Goal: Task Accomplishment & Management: Manage account settings

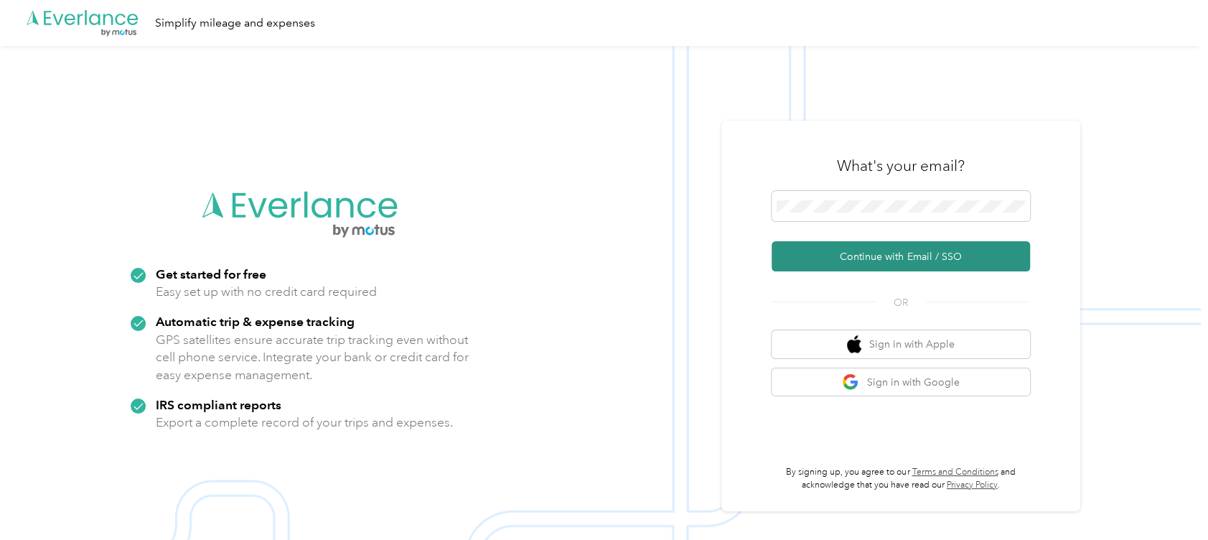
click at [912, 253] on button "Continue with Email / SSO" at bounding box center [900, 256] width 258 height 30
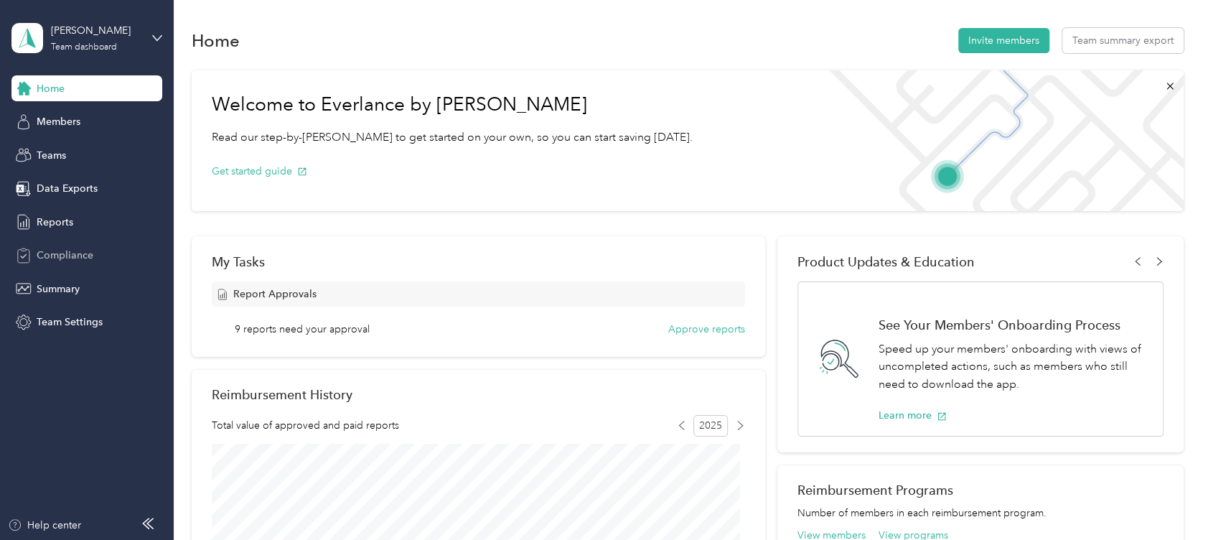
click at [73, 253] on span "Compliance" at bounding box center [65, 255] width 57 height 15
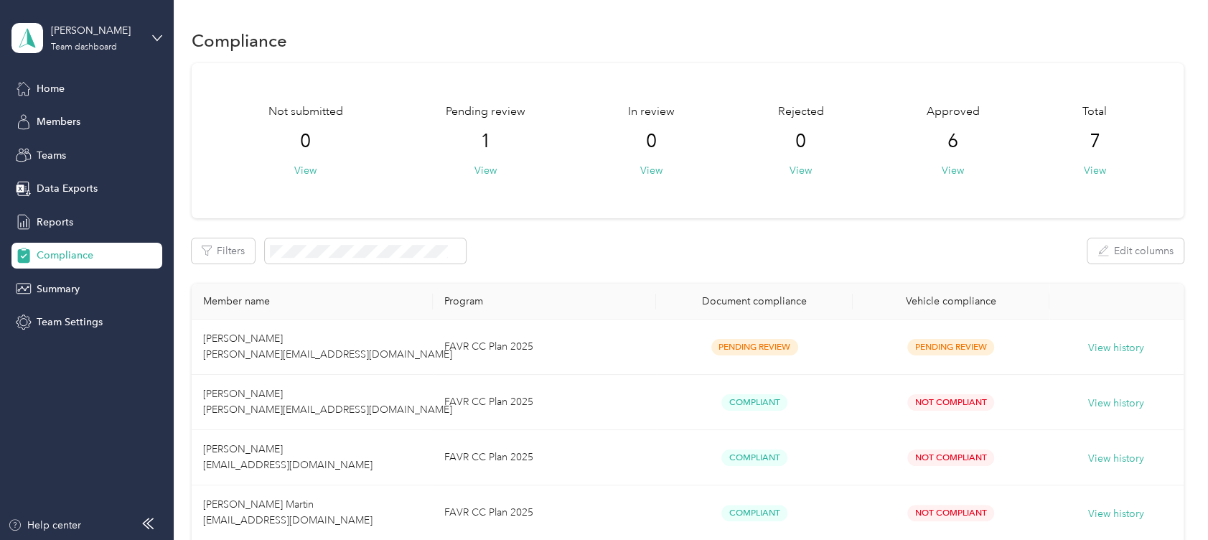
scroll to position [95, 0]
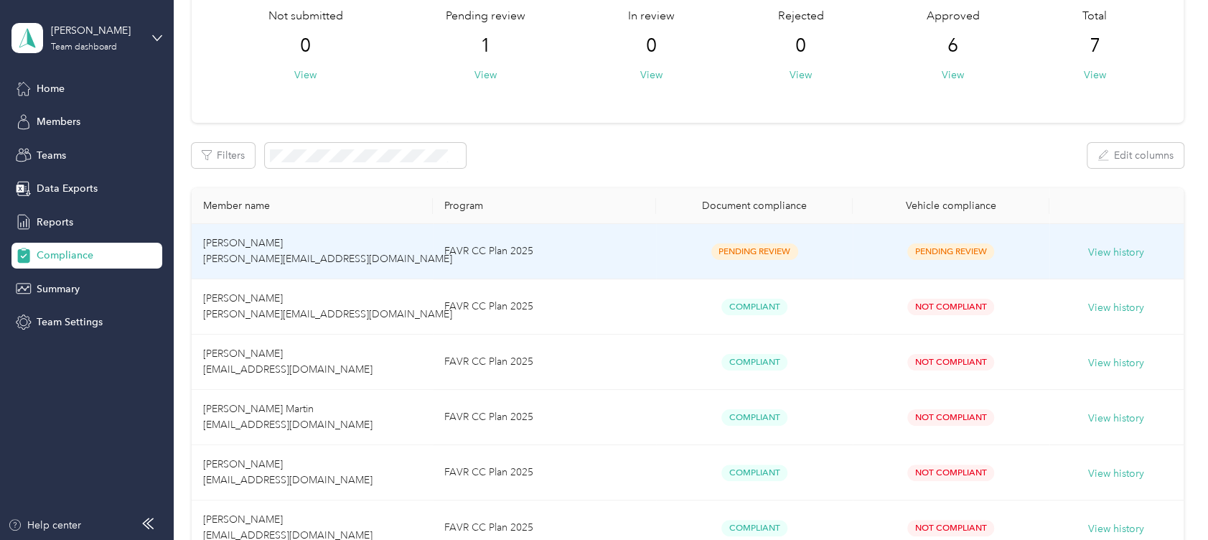
click at [230, 241] on span "[PERSON_NAME] [PERSON_NAME][EMAIL_ADDRESS][DOMAIN_NAME]" at bounding box center [327, 251] width 249 height 28
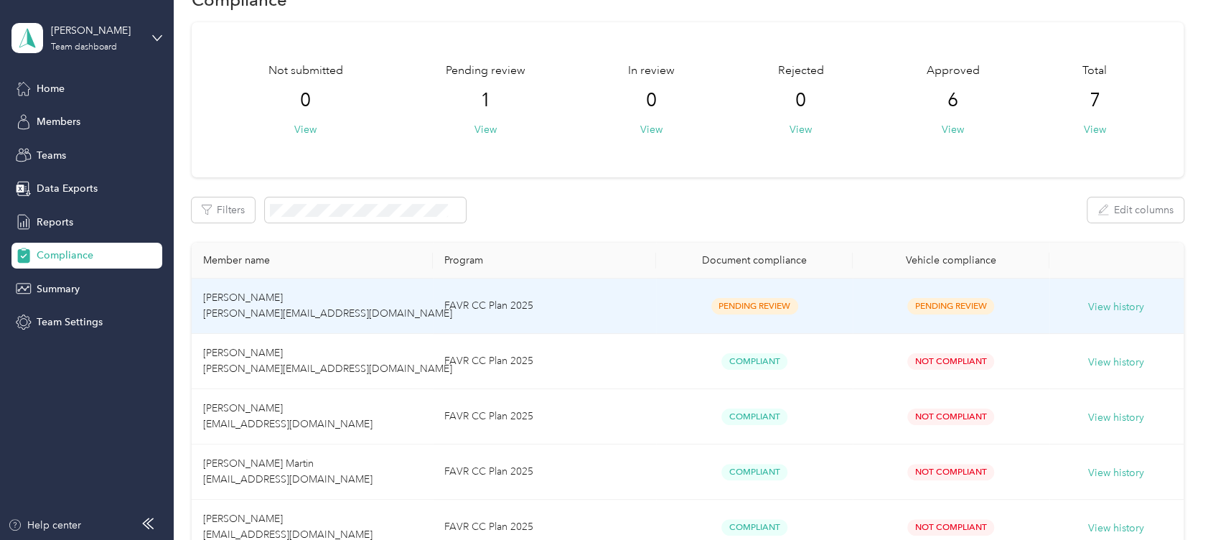
scroll to position [0, 0]
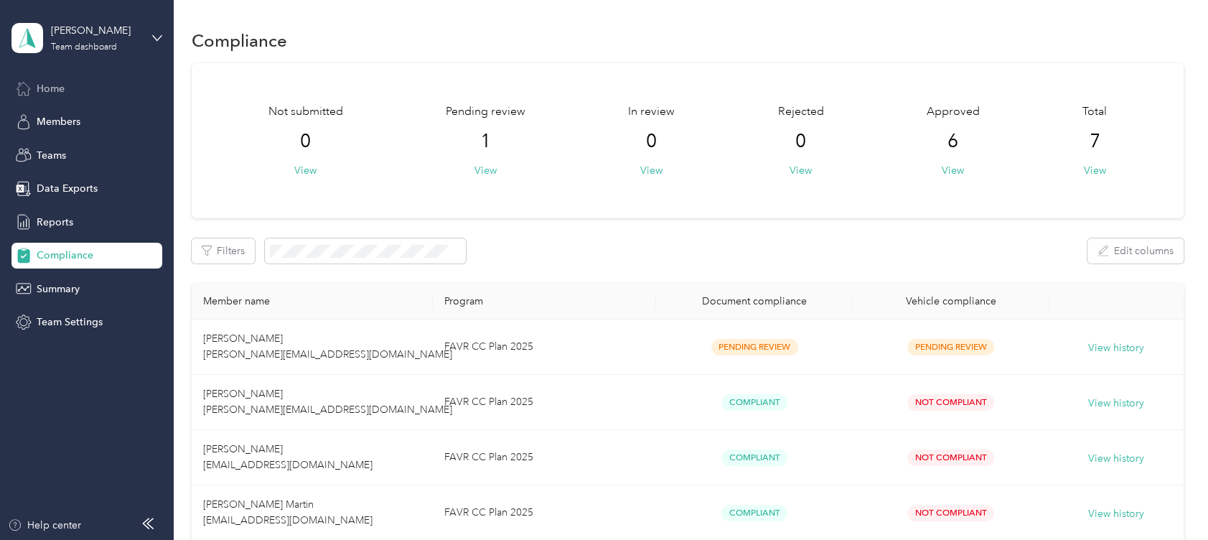
click at [55, 86] on span "Home" at bounding box center [51, 88] width 28 height 15
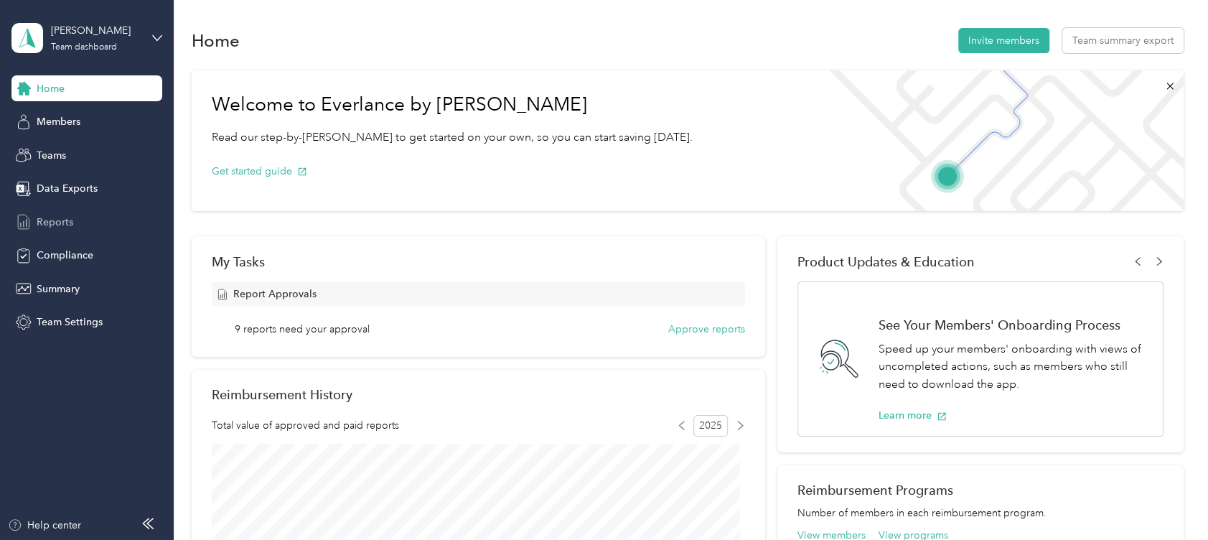
click at [57, 215] on span "Reports" at bounding box center [55, 222] width 37 height 15
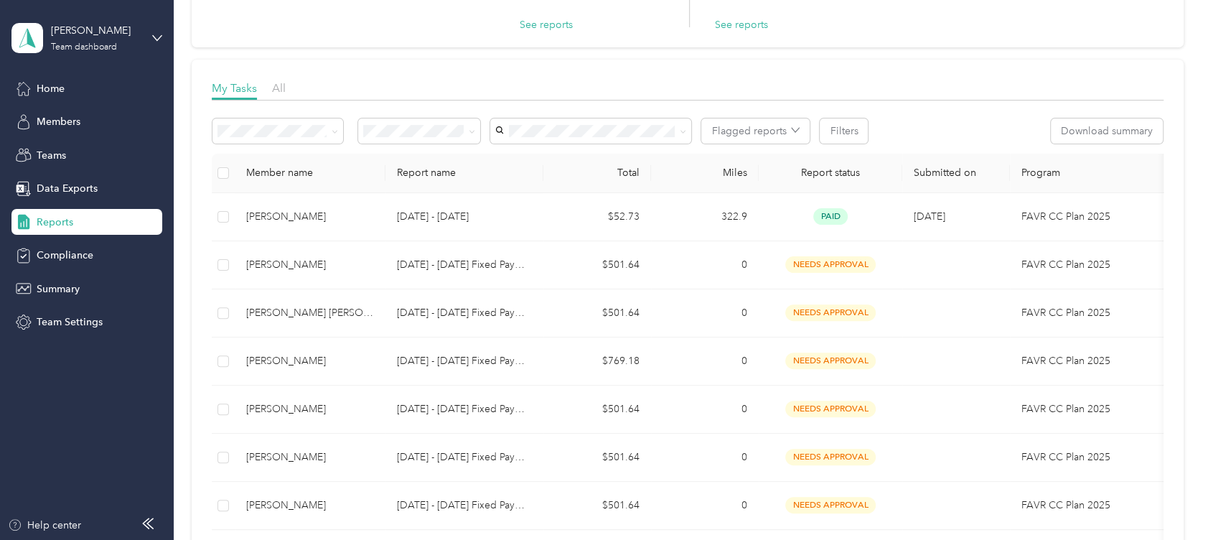
scroll to position [191, 0]
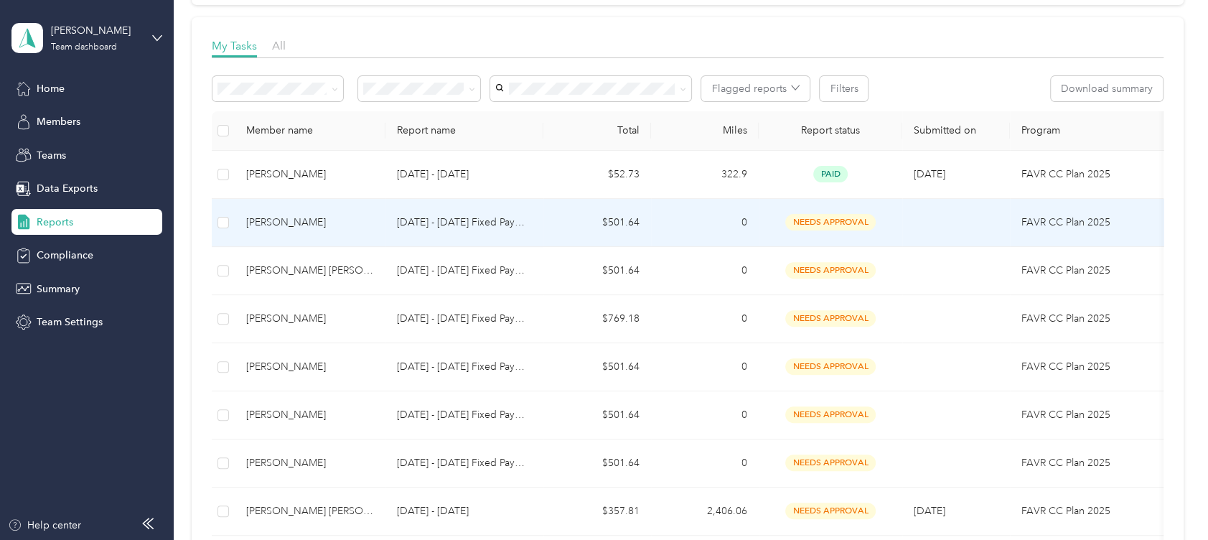
click at [838, 223] on span "needs approval" at bounding box center [830, 222] width 90 height 17
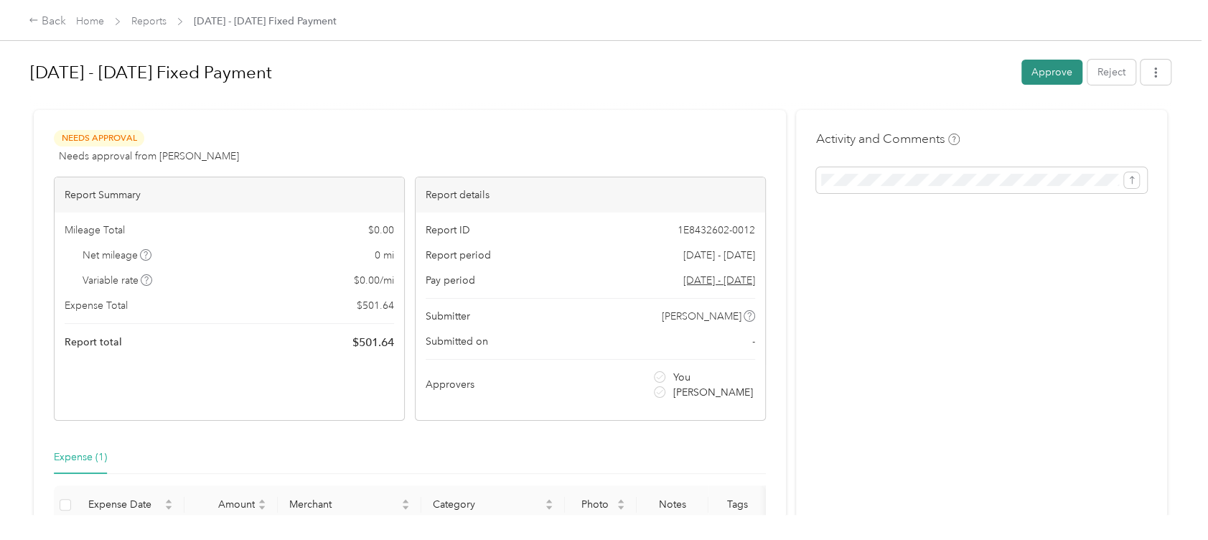
click at [1047, 65] on button "Approve" at bounding box center [1051, 72] width 61 height 25
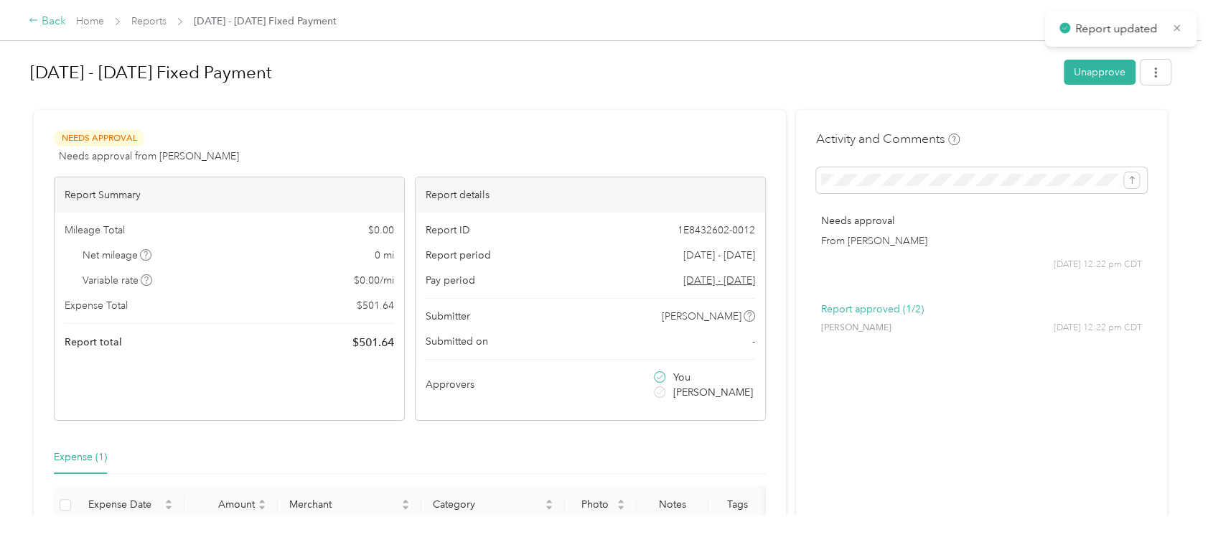
click at [52, 23] on div "Back" at bounding box center [47, 21] width 37 height 17
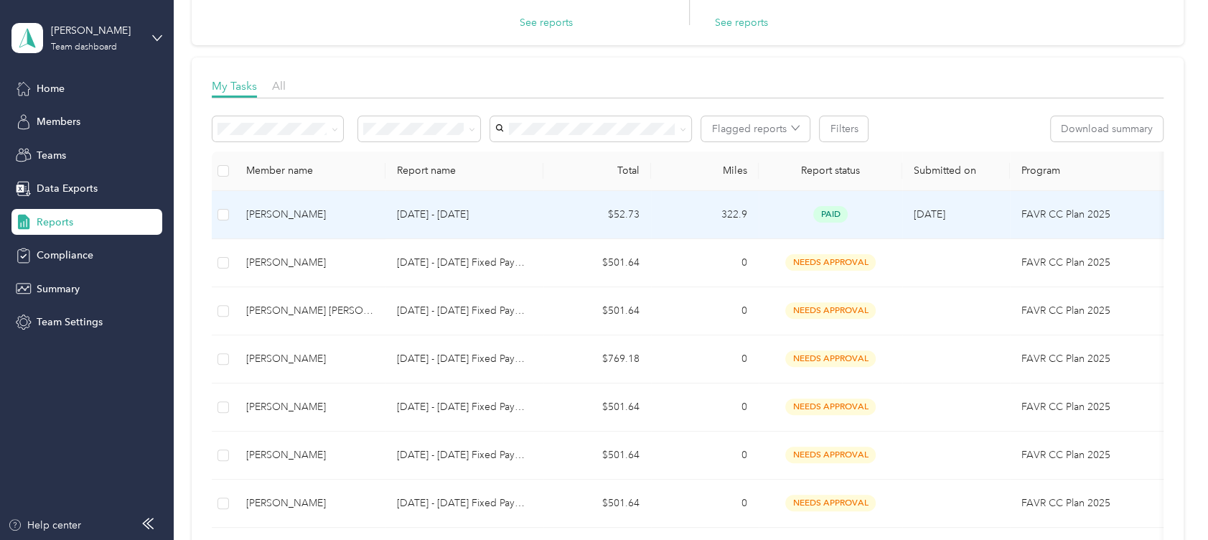
scroll to position [191, 0]
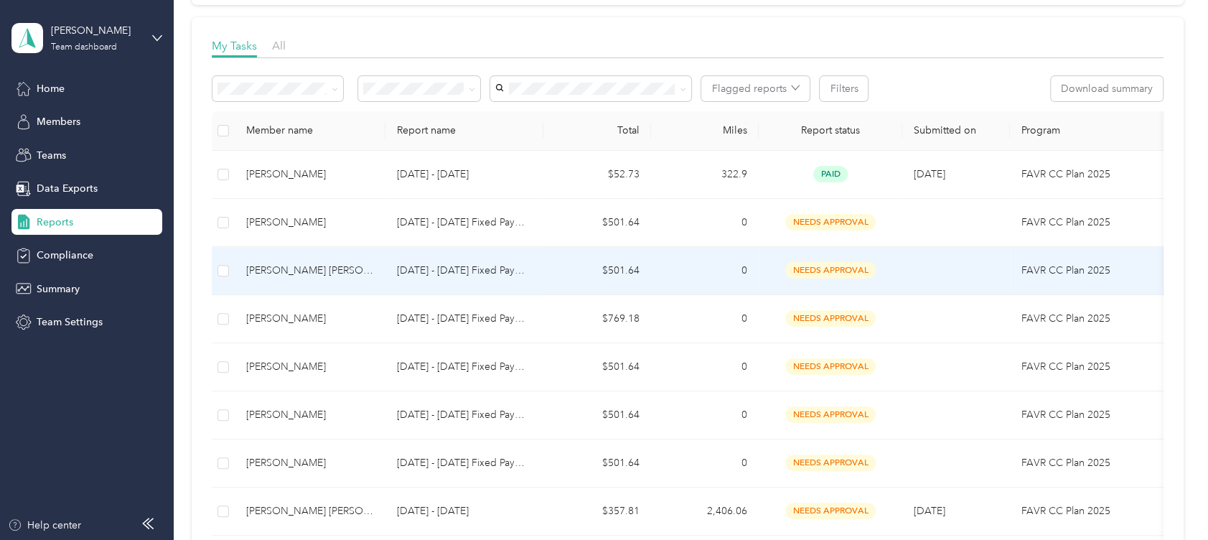
click at [837, 267] on span "needs approval" at bounding box center [830, 270] width 90 height 17
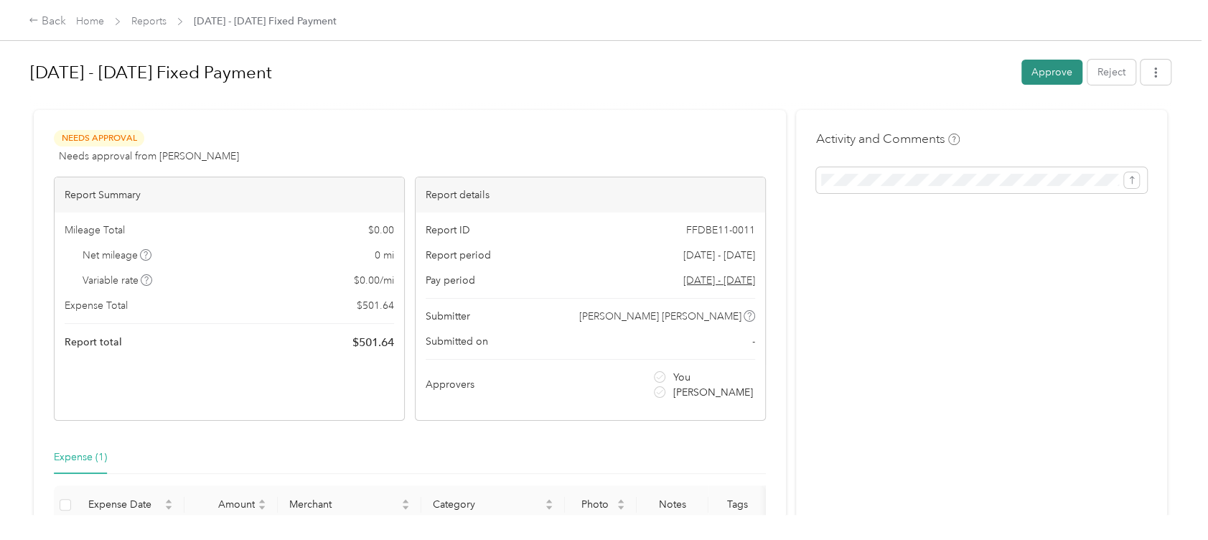
click at [1044, 75] on button "Approve" at bounding box center [1051, 72] width 61 height 25
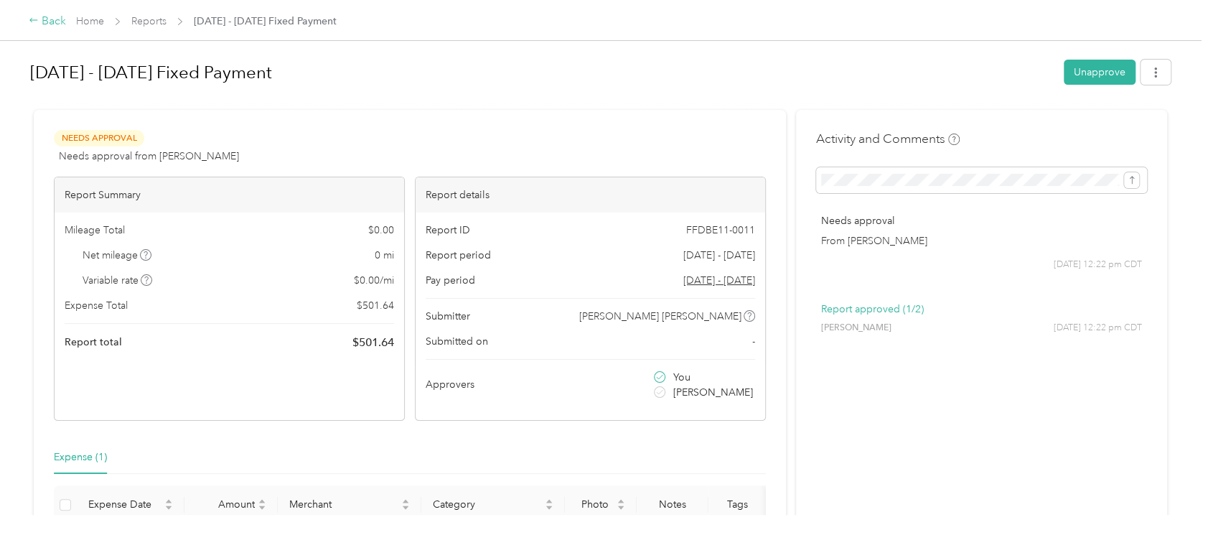
click at [47, 20] on div "Back" at bounding box center [47, 21] width 37 height 17
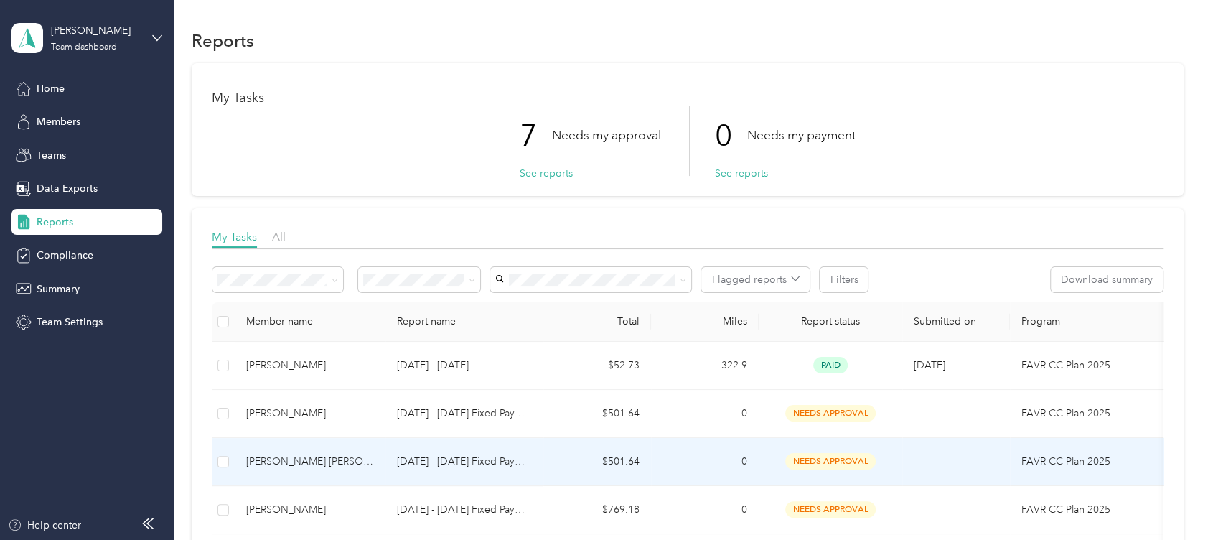
scroll to position [95, 0]
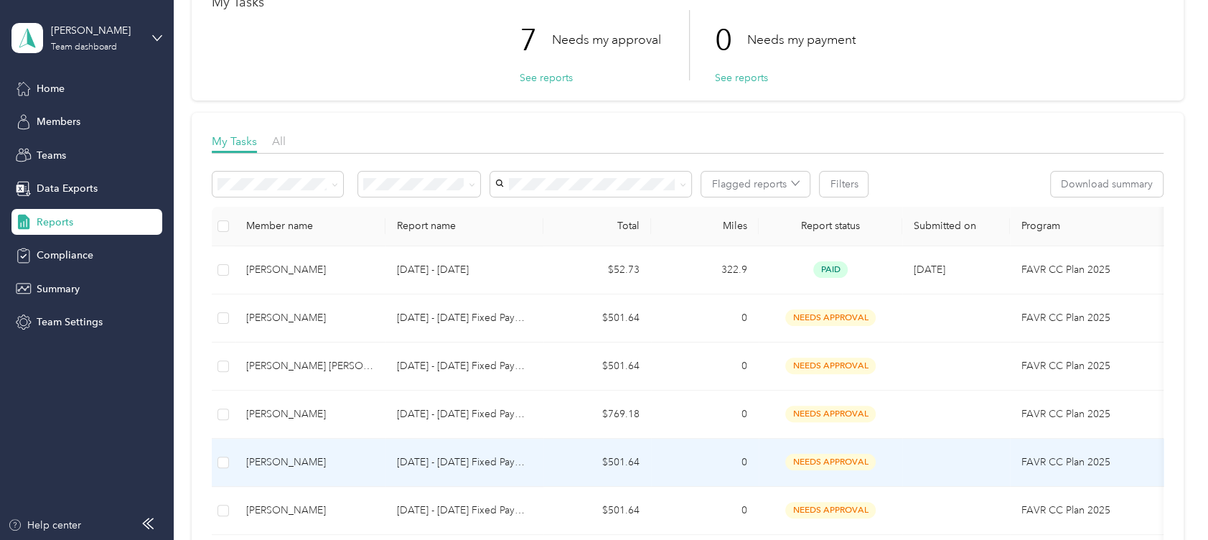
click at [837, 454] on span "needs approval" at bounding box center [830, 462] width 90 height 17
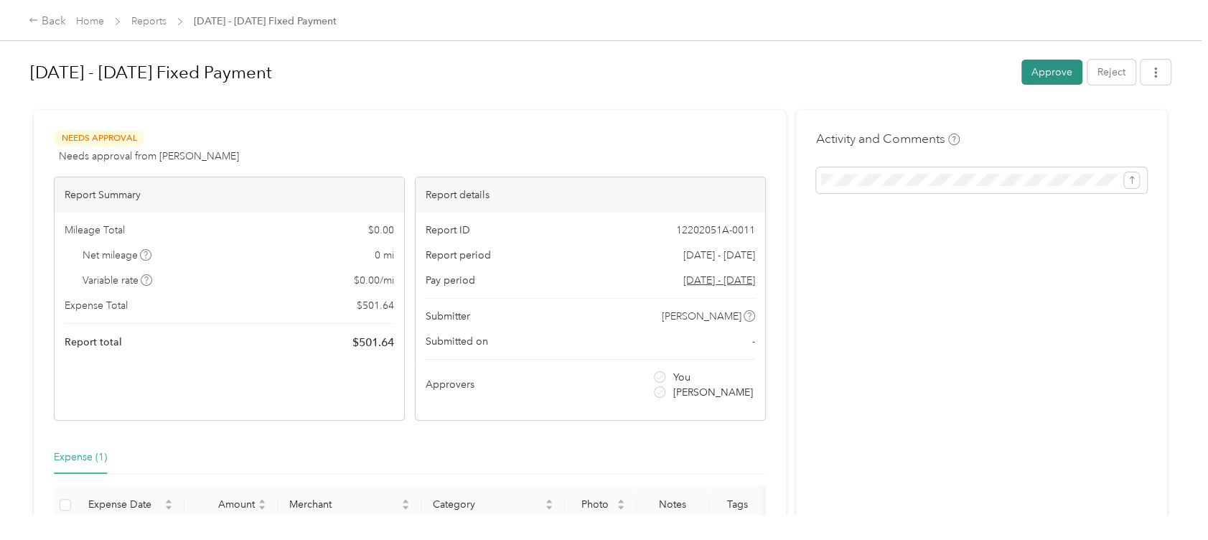
click at [1051, 71] on button "Approve" at bounding box center [1051, 72] width 61 height 25
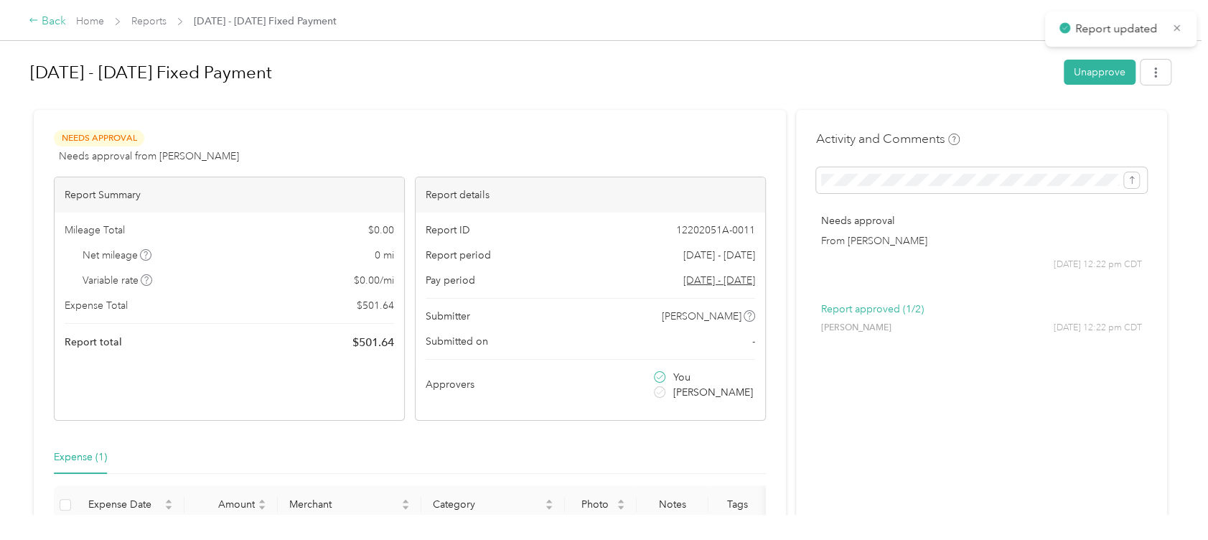
click at [39, 21] on div "Back" at bounding box center [47, 21] width 37 height 17
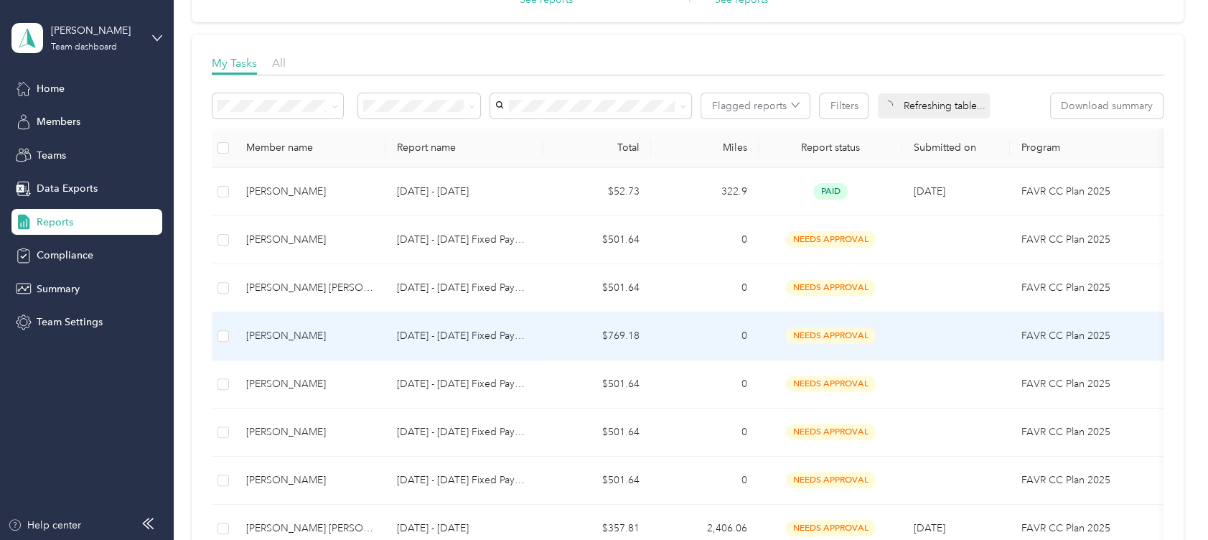
scroll to position [191, 0]
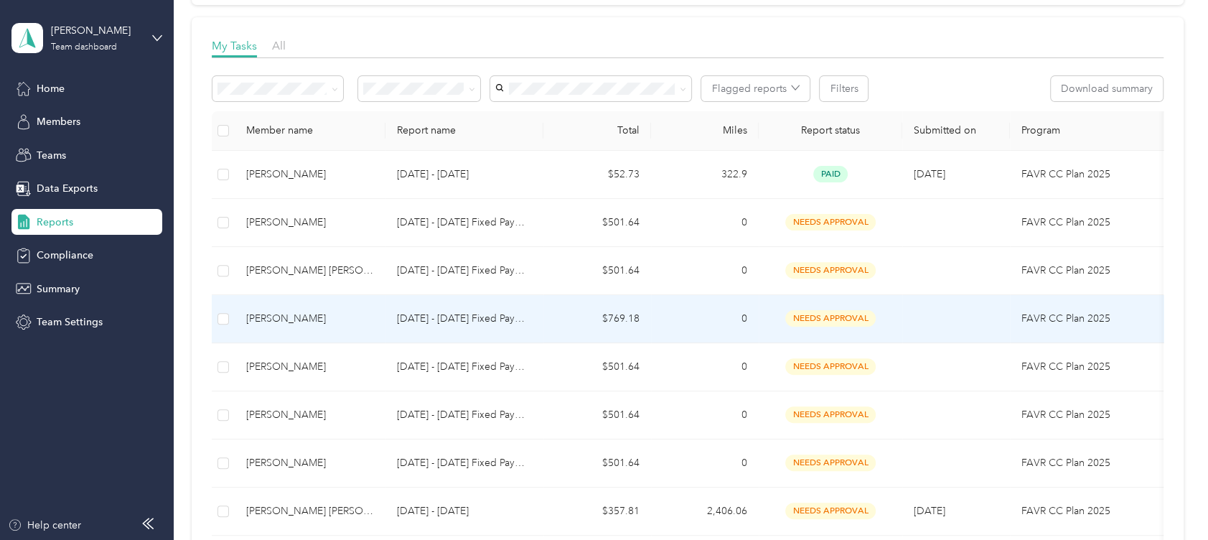
click at [830, 319] on span "needs approval" at bounding box center [830, 318] width 90 height 17
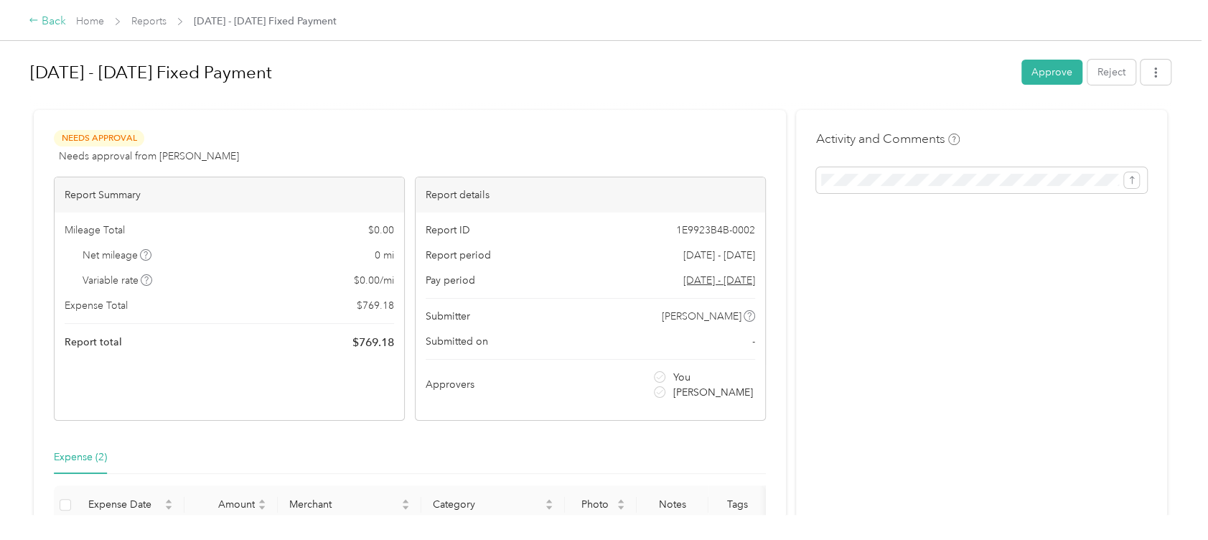
click at [49, 19] on div "Back" at bounding box center [47, 21] width 37 height 17
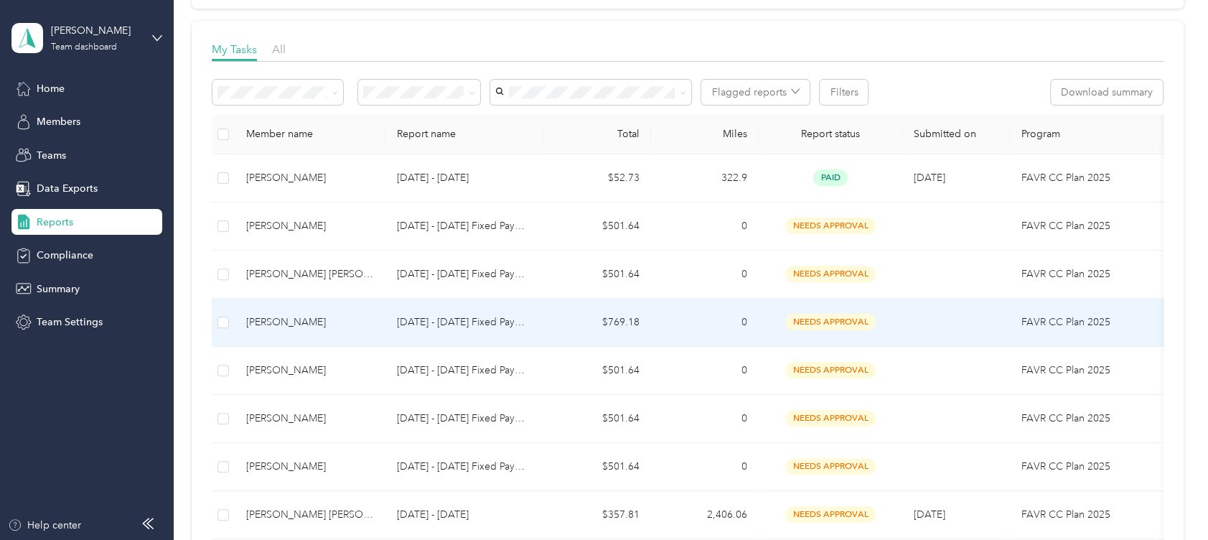
scroll to position [191, 0]
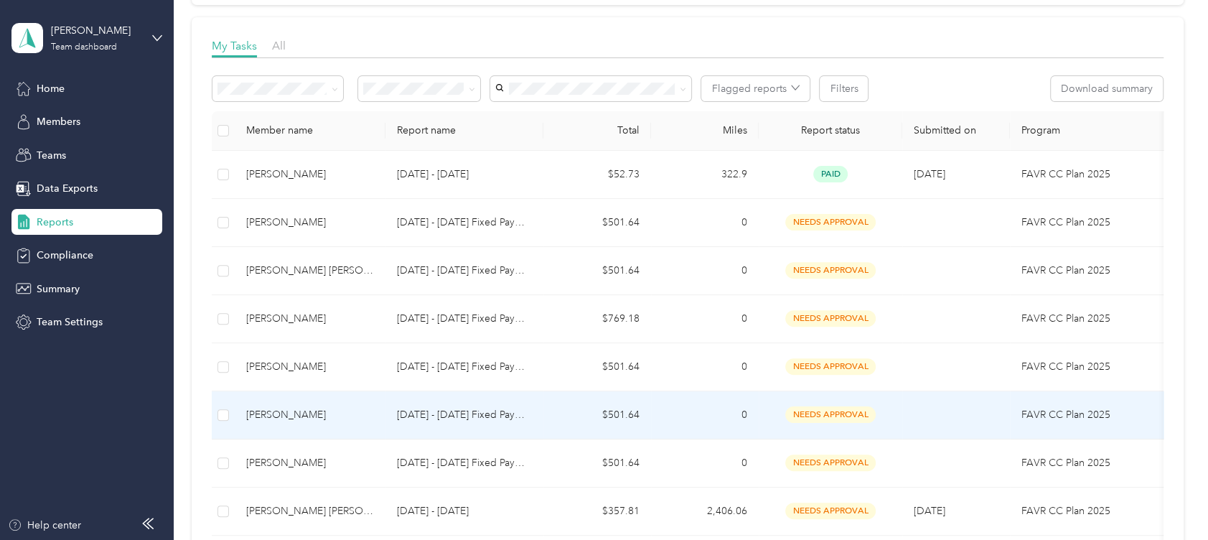
click at [833, 410] on span "needs approval" at bounding box center [830, 414] width 90 height 17
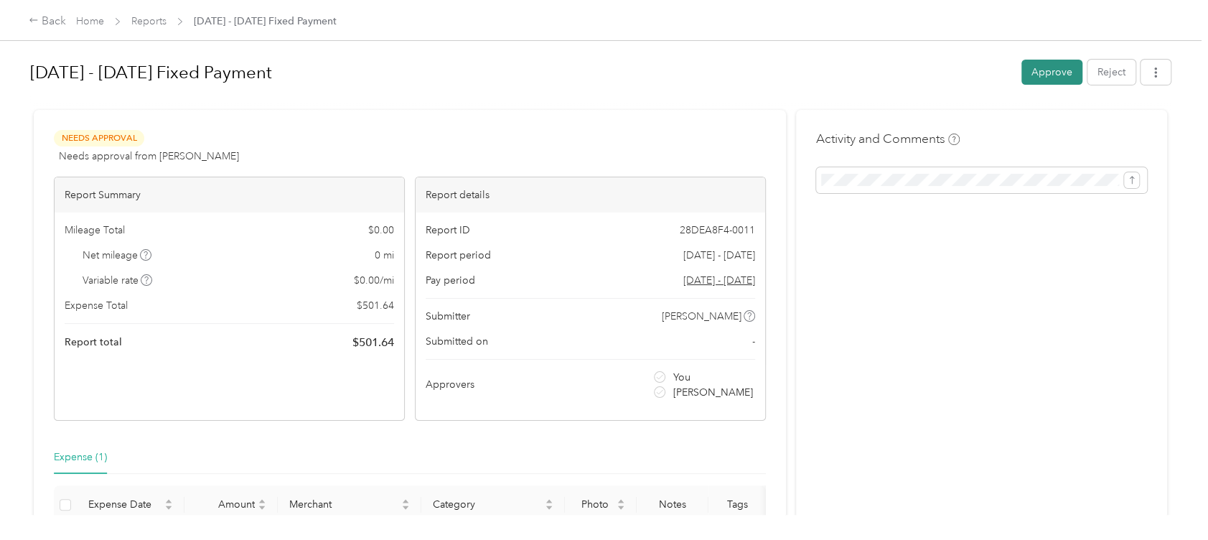
click at [1043, 63] on button "Approve" at bounding box center [1051, 72] width 61 height 25
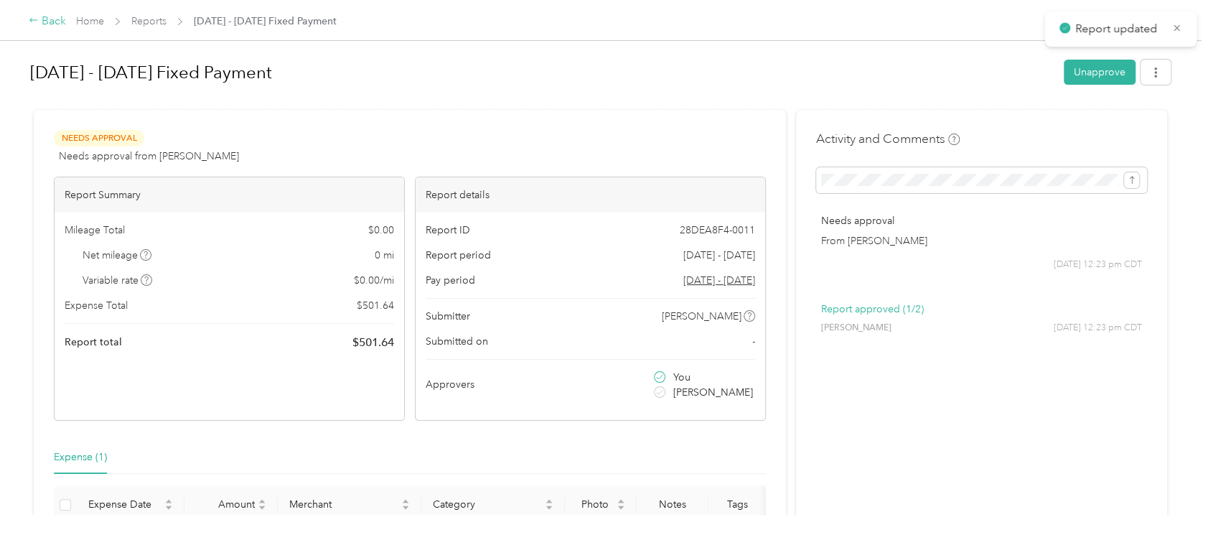
click at [52, 18] on div "Back" at bounding box center [47, 21] width 37 height 17
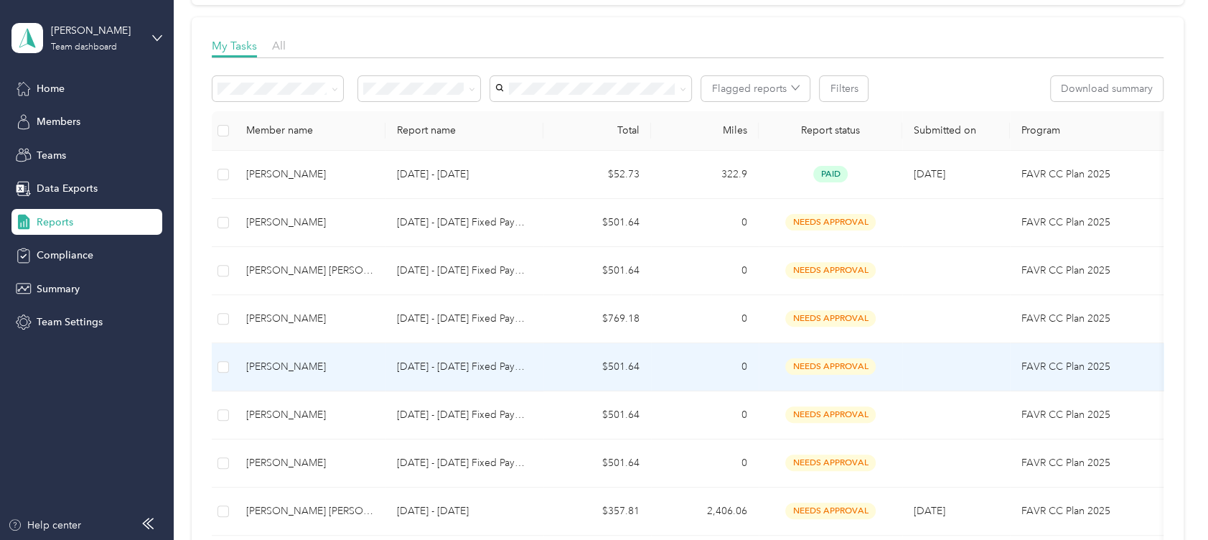
scroll to position [287, 0]
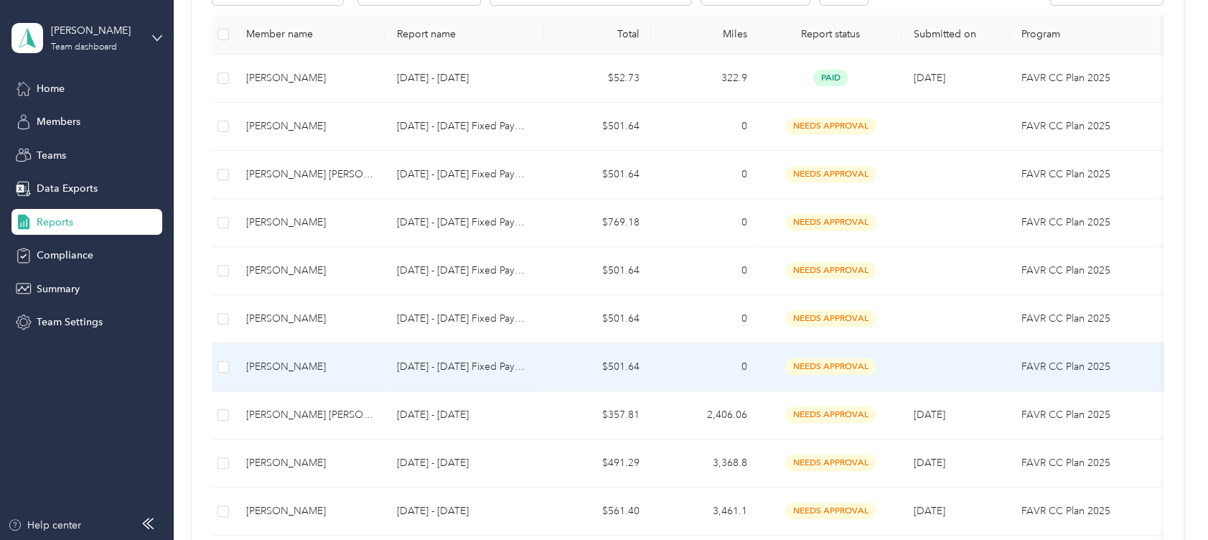
click at [829, 361] on span "needs approval" at bounding box center [830, 366] width 90 height 17
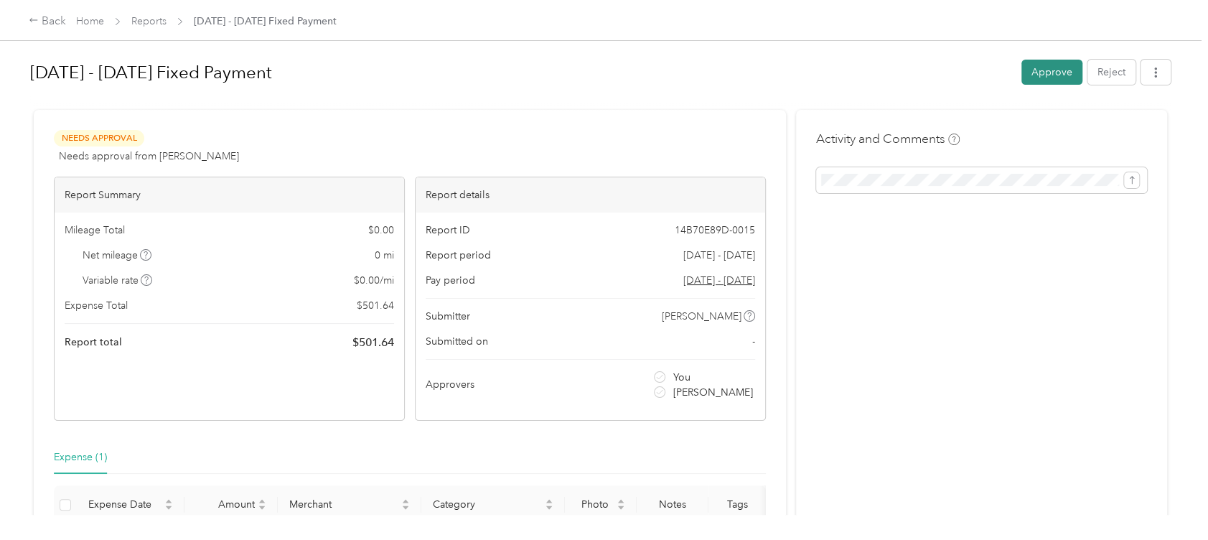
click at [1044, 76] on button "Approve" at bounding box center [1051, 72] width 61 height 25
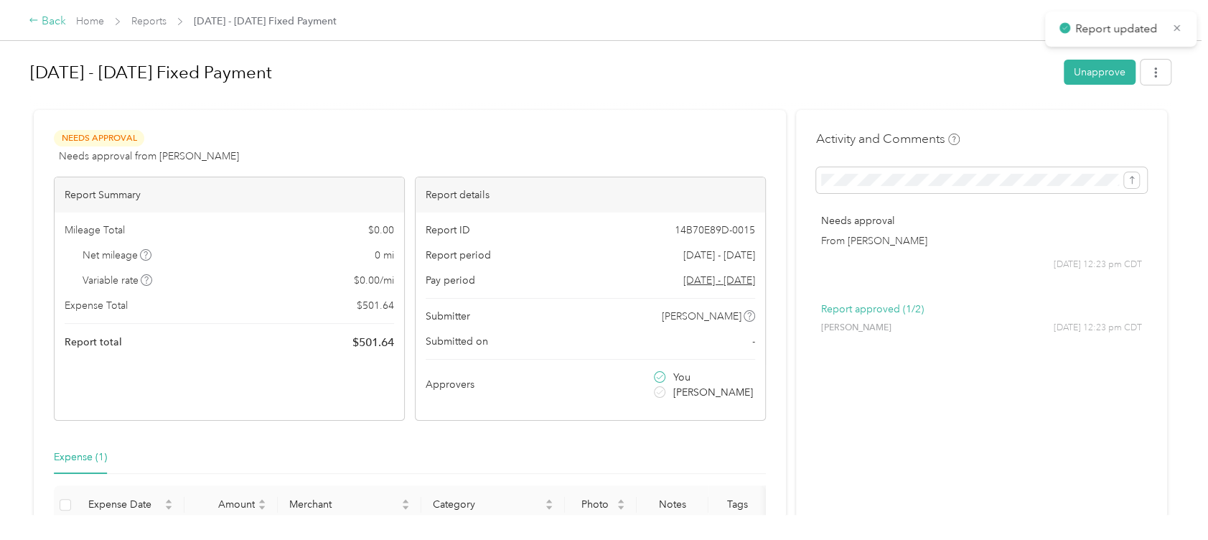
click at [47, 20] on div "Back" at bounding box center [47, 21] width 37 height 17
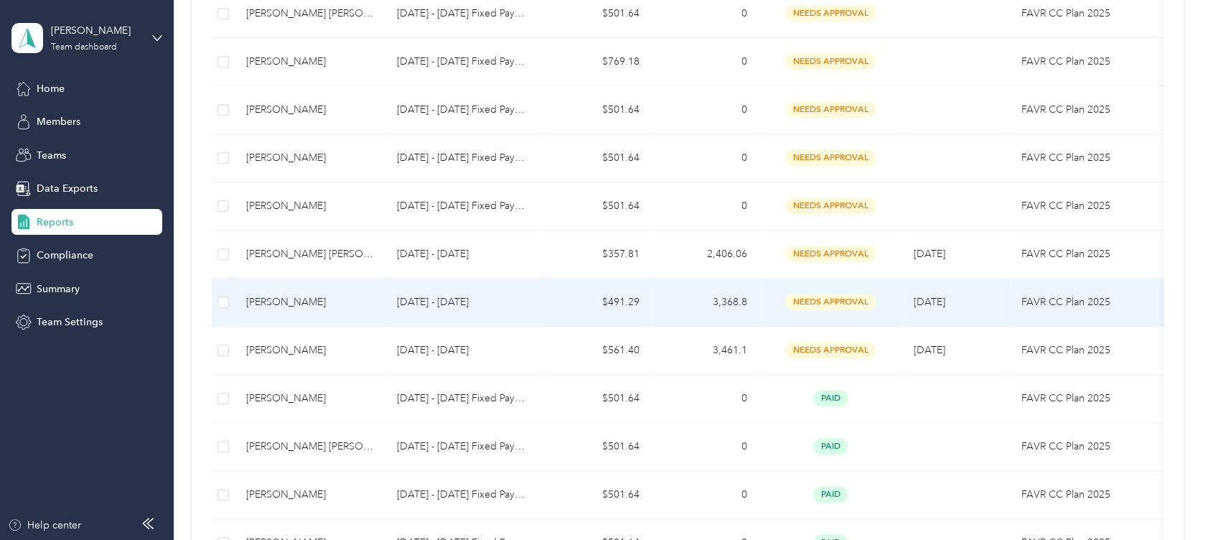
scroll to position [478, 0]
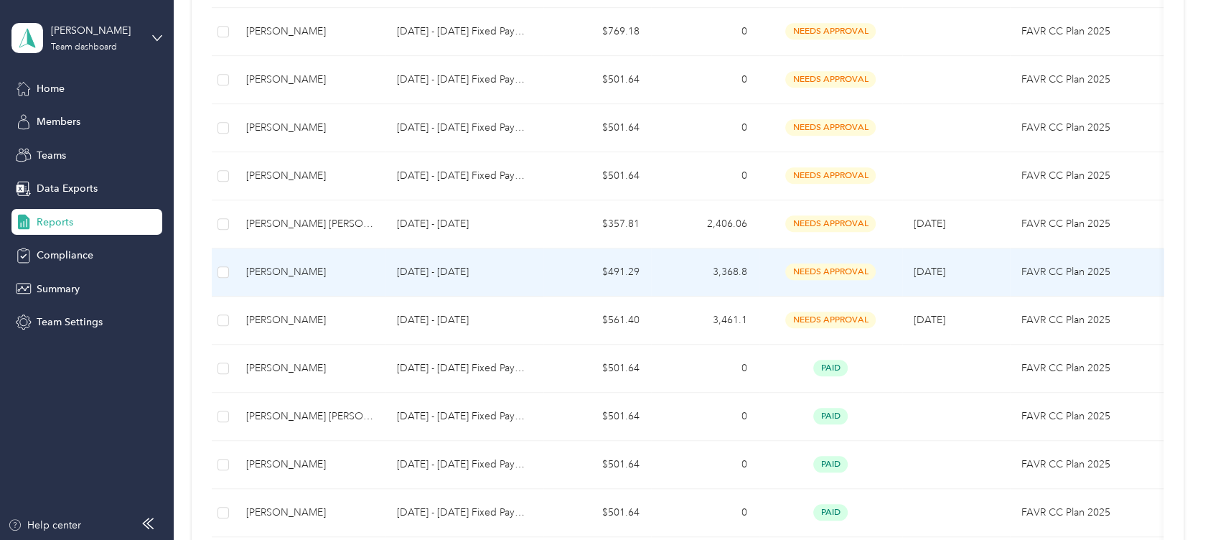
click at [826, 264] on span "needs approval" at bounding box center [830, 271] width 90 height 17
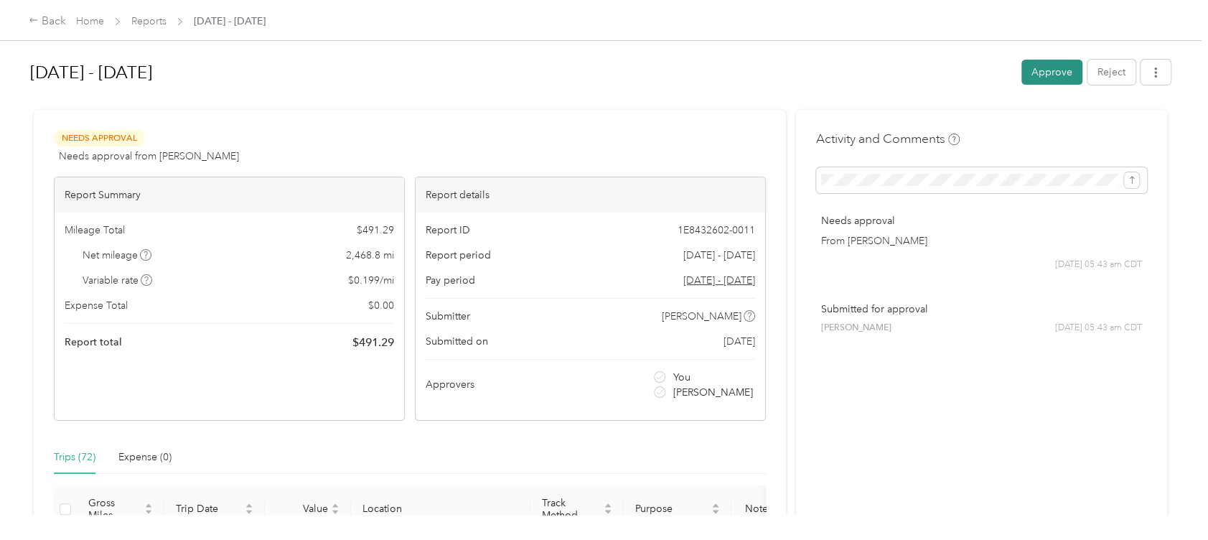
click at [1040, 70] on button "Approve" at bounding box center [1051, 72] width 61 height 25
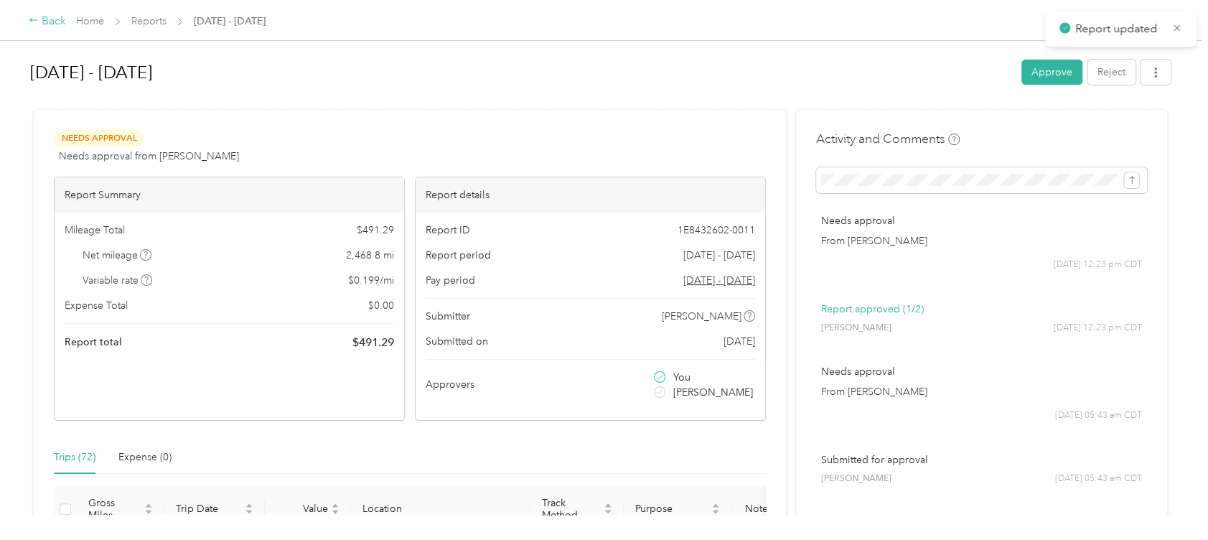
click at [47, 23] on div "Back" at bounding box center [47, 21] width 37 height 17
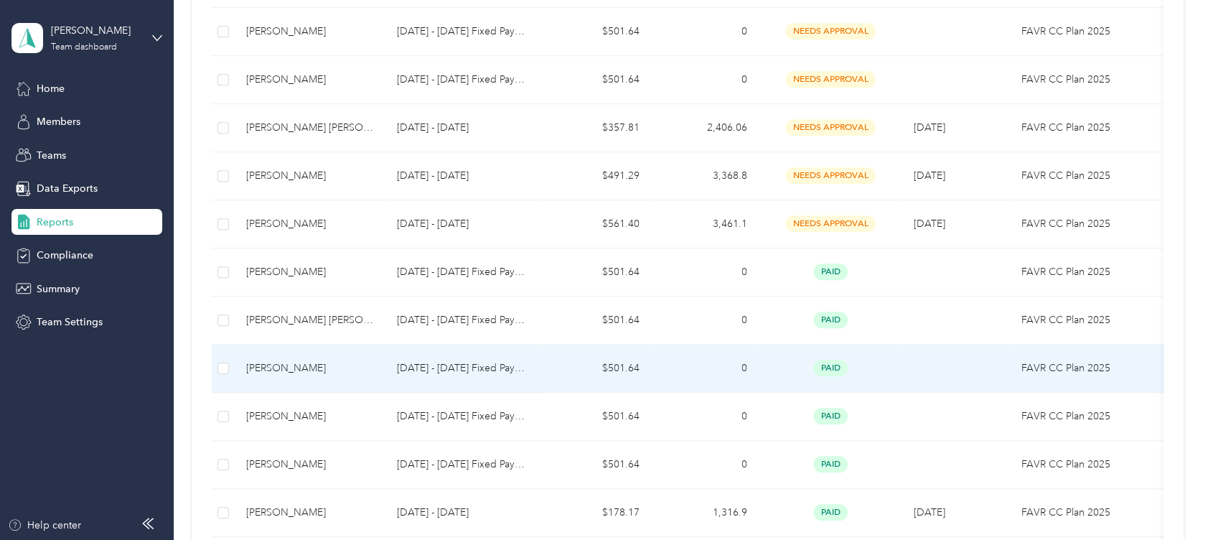
scroll to position [478, 0]
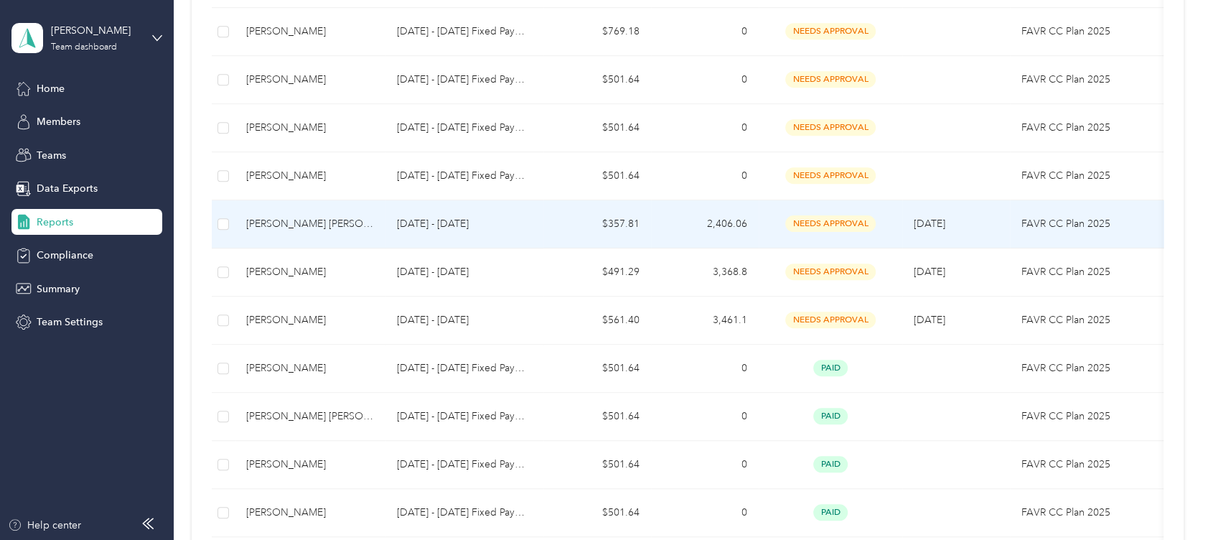
click at [318, 222] on div "[PERSON_NAME] [PERSON_NAME]" at bounding box center [310, 224] width 128 height 16
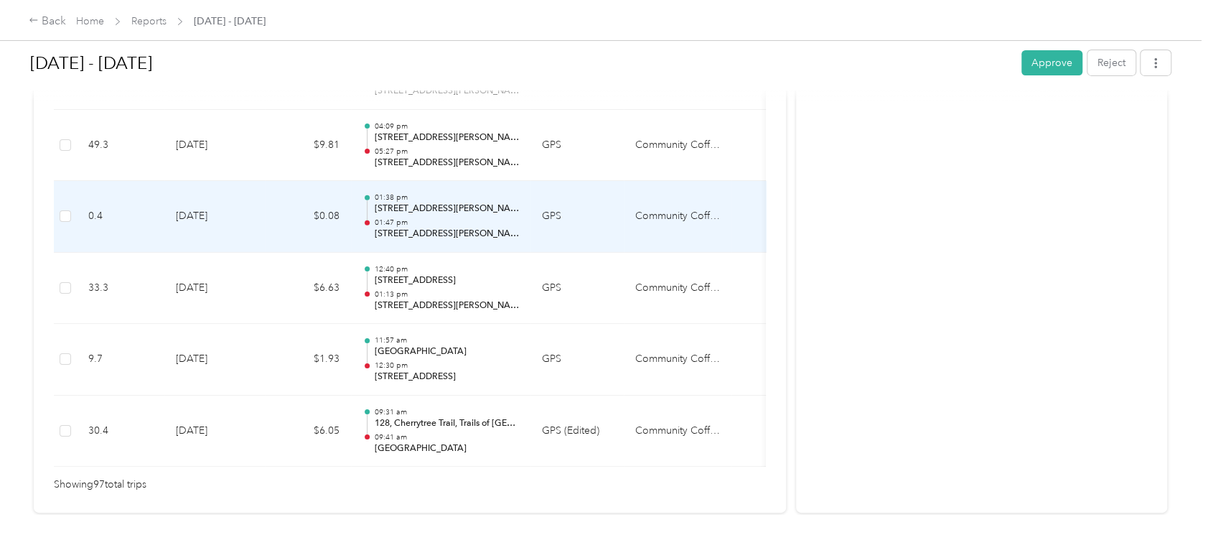
scroll to position [7061, 0]
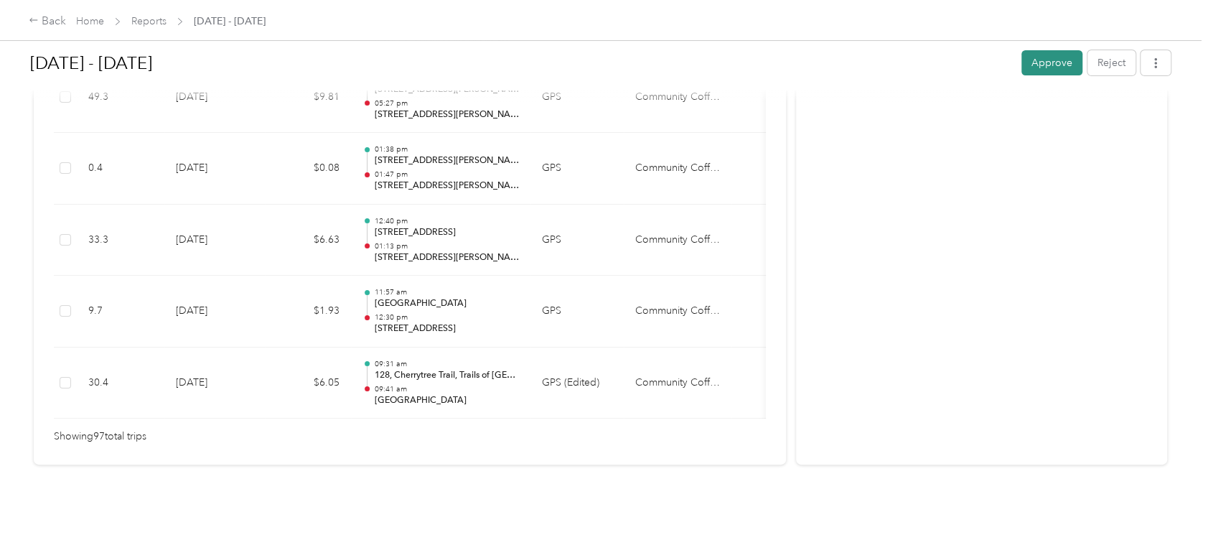
click at [1037, 60] on button "Approve" at bounding box center [1051, 62] width 61 height 25
click at [37, 18] on icon at bounding box center [34, 20] width 10 height 10
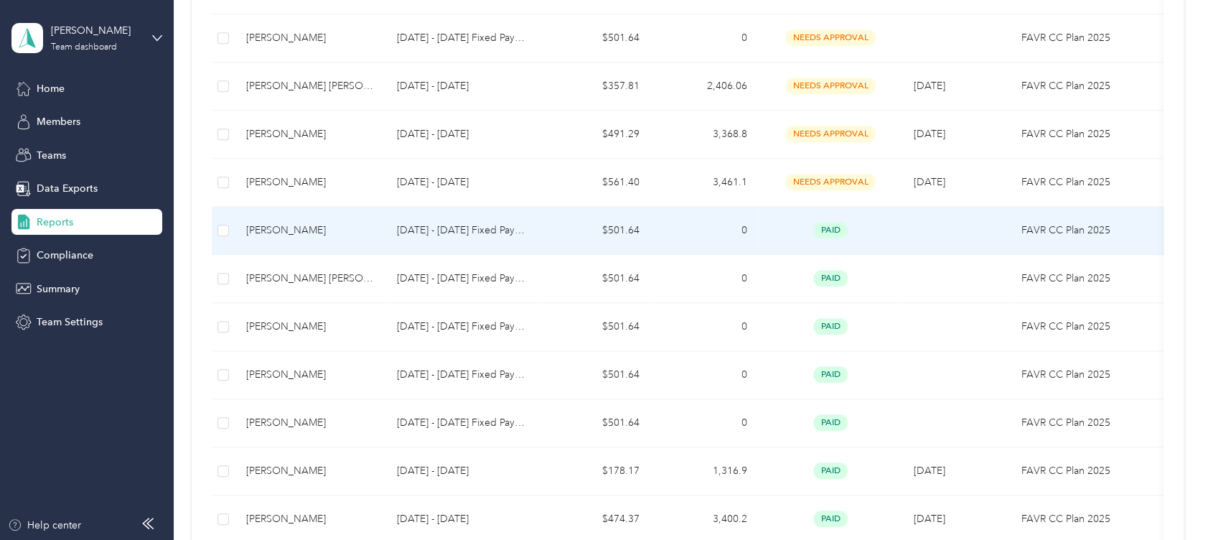
scroll to position [574, 0]
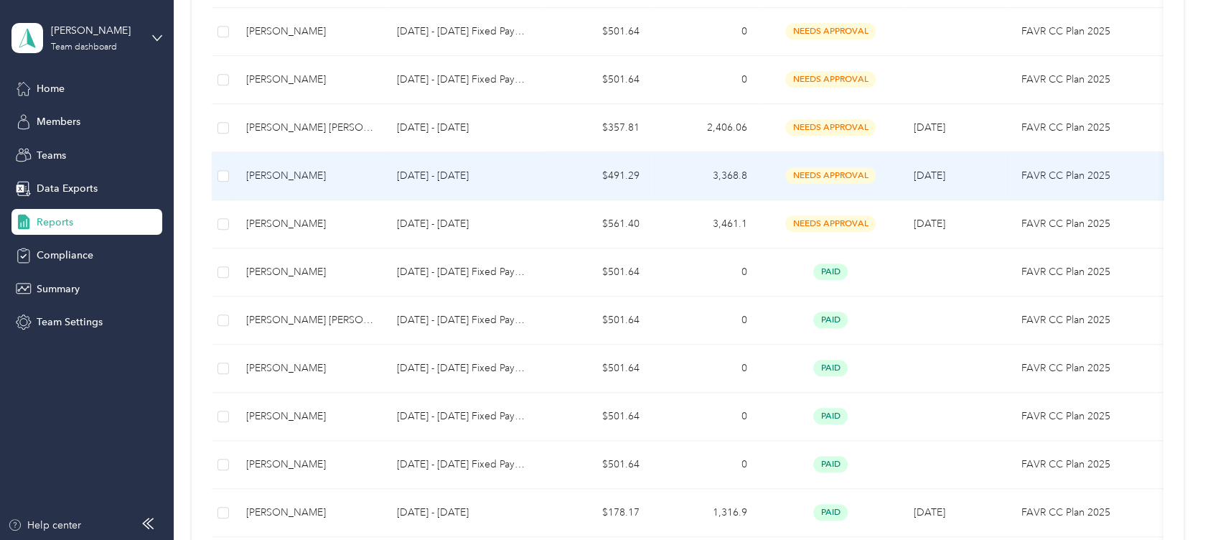
click at [310, 172] on div "[PERSON_NAME]" at bounding box center [310, 176] width 128 height 16
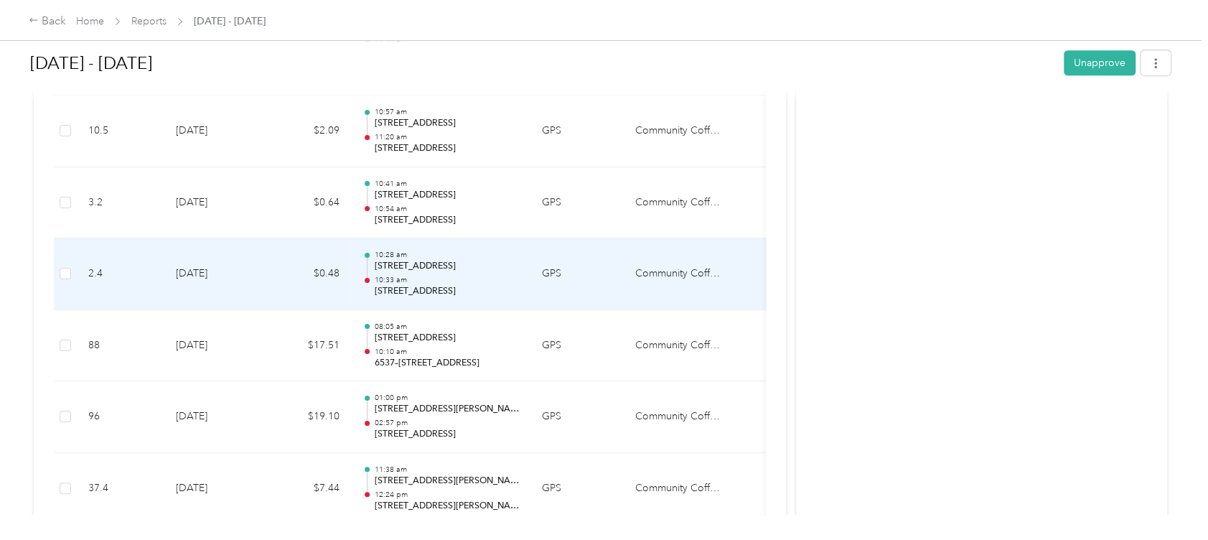
scroll to position [4317, 0]
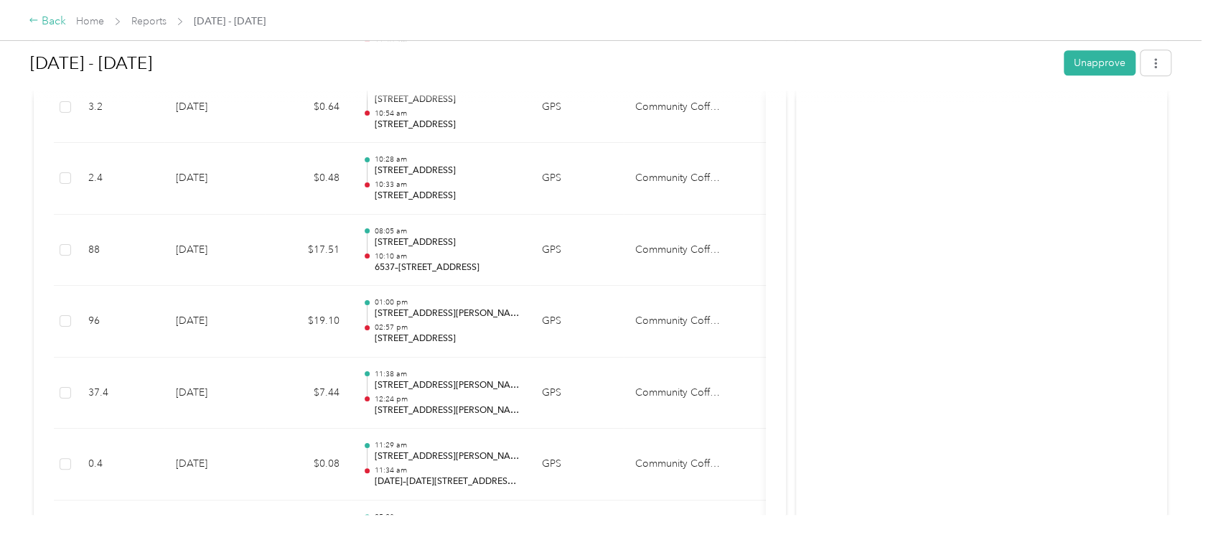
click at [50, 19] on div "Back" at bounding box center [47, 21] width 37 height 17
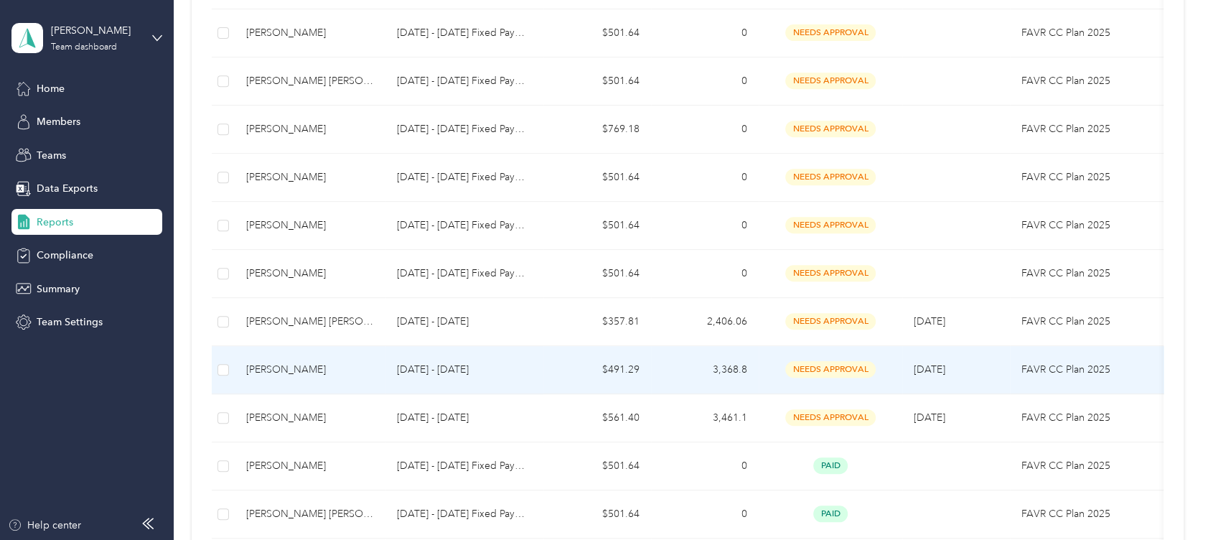
scroll to position [382, 0]
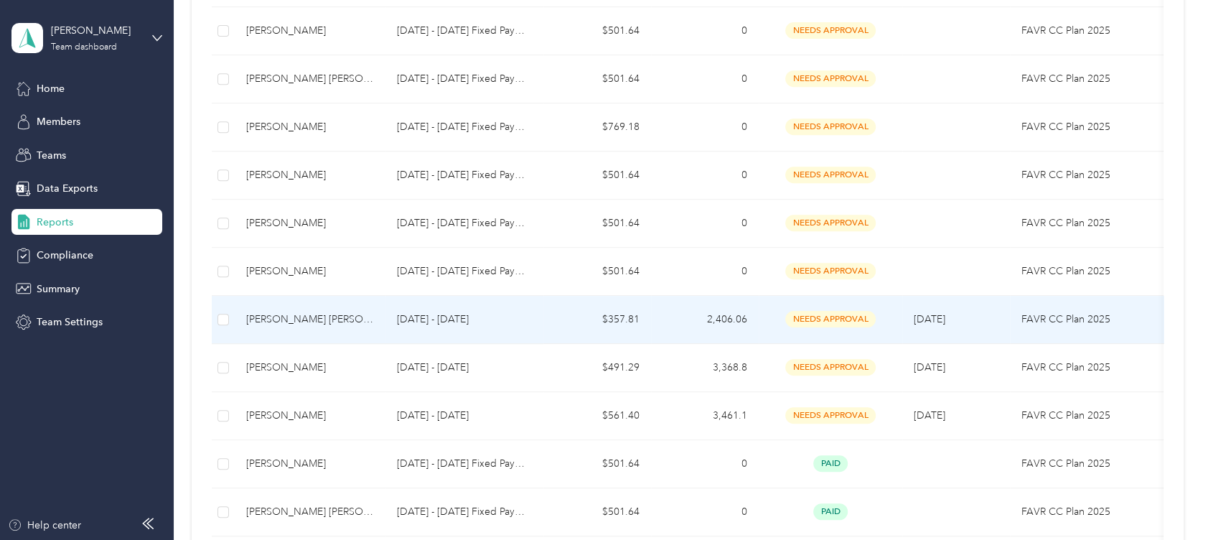
click at [430, 317] on p "[DATE] - [DATE]" at bounding box center [464, 319] width 135 height 16
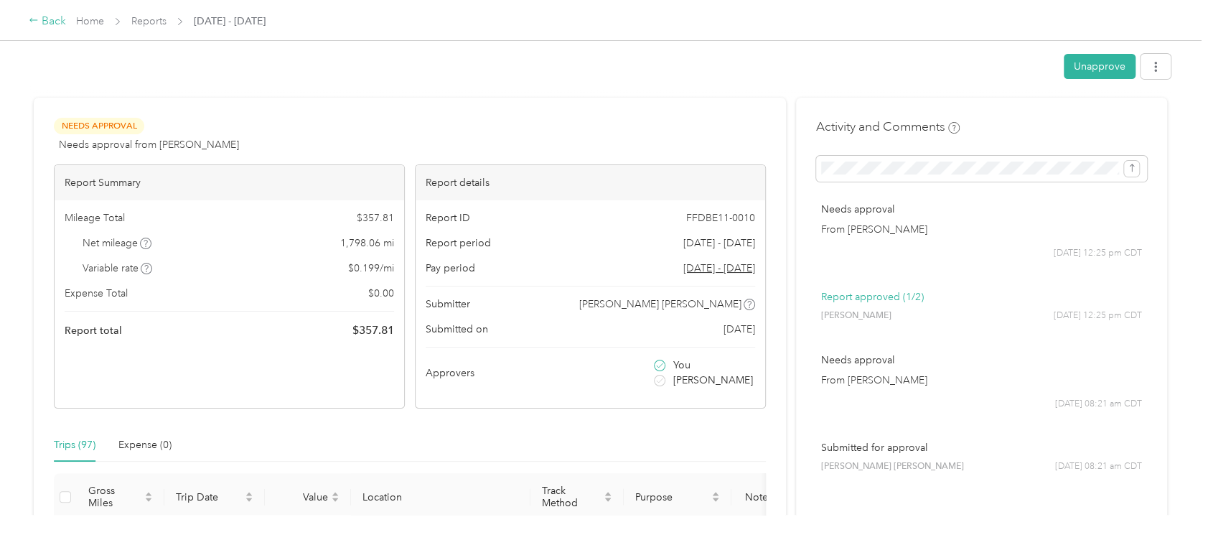
click at [45, 15] on div "Back" at bounding box center [47, 21] width 37 height 17
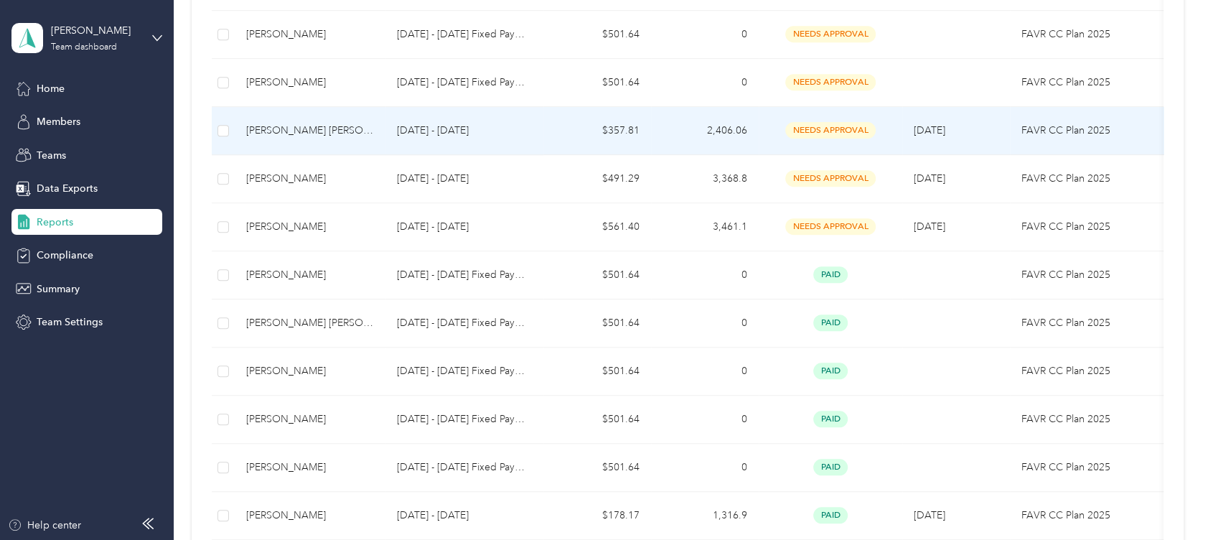
scroll to position [574, 0]
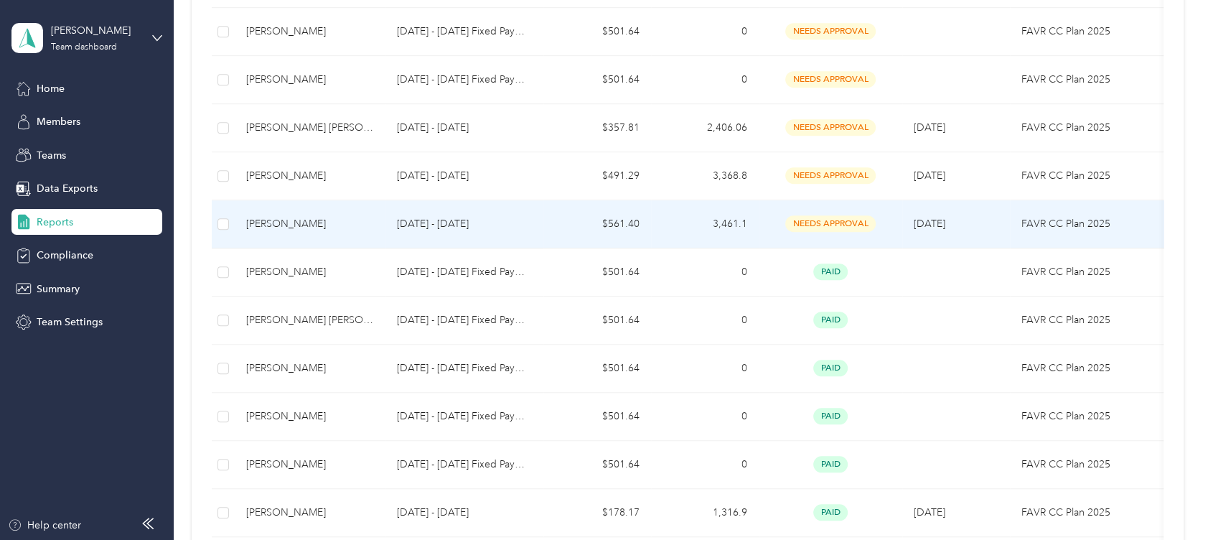
click at [329, 221] on div "[PERSON_NAME]" at bounding box center [310, 224] width 128 height 16
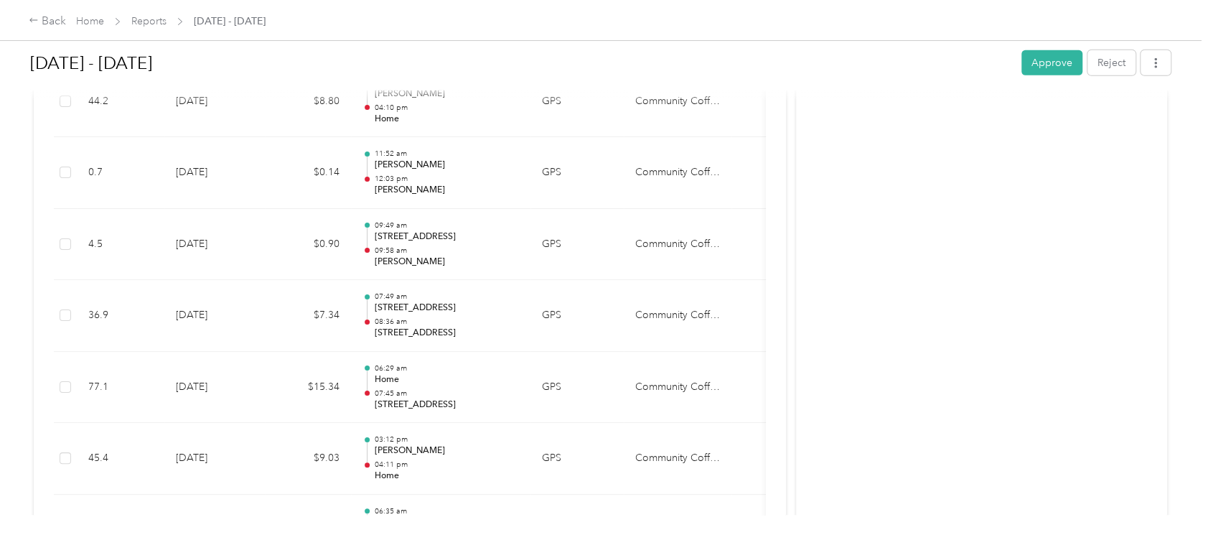
scroll to position [6602, 0]
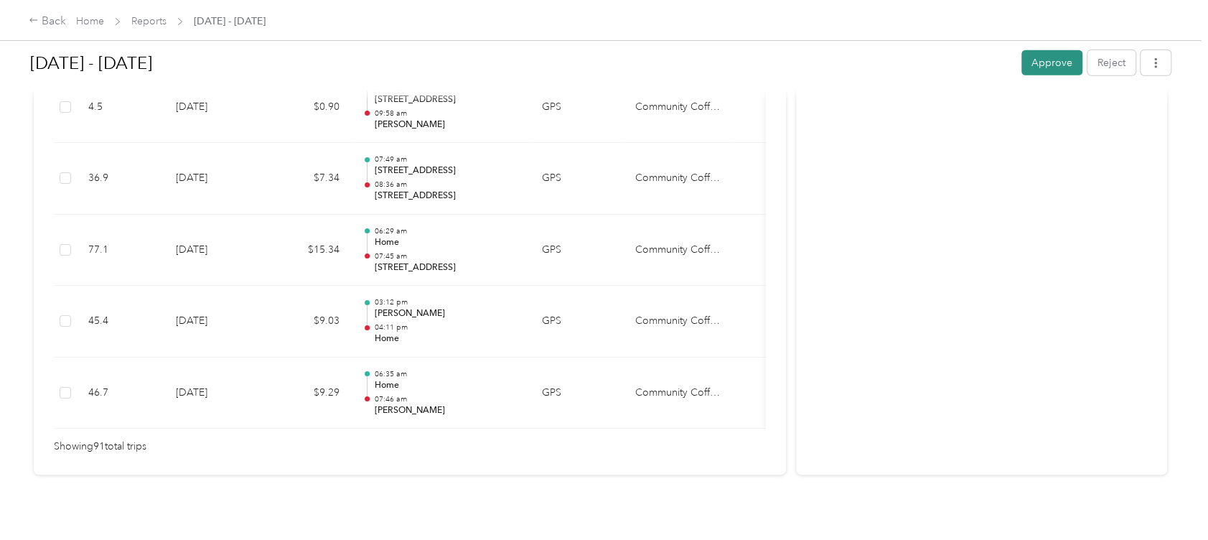
click at [1042, 62] on button "Approve" at bounding box center [1051, 62] width 61 height 25
click at [57, 23] on div "Back" at bounding box center [47, 21] width 37 height 17
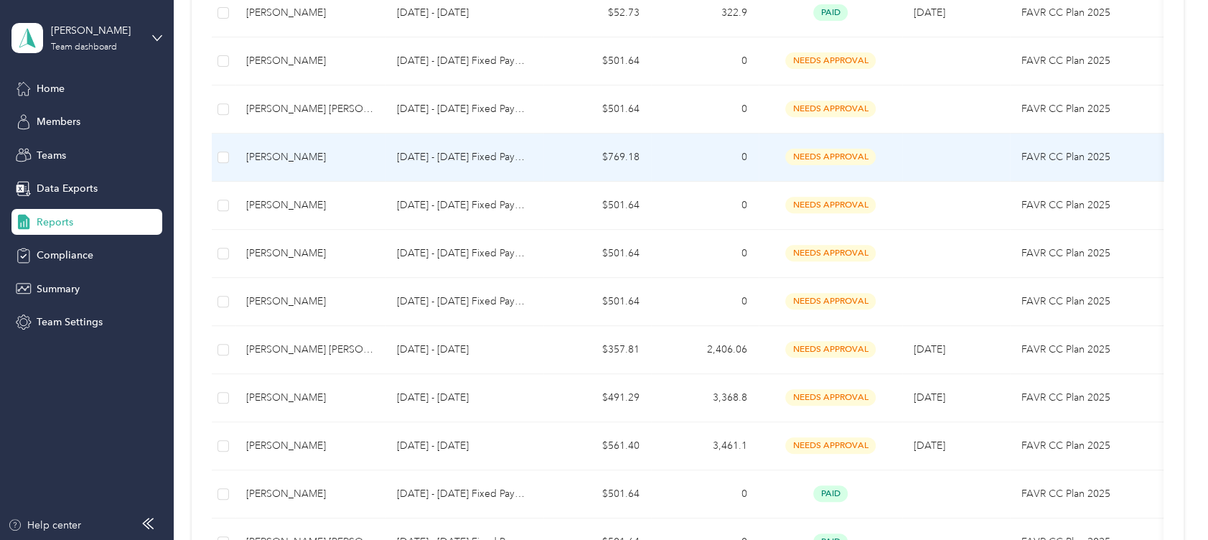
scroll to position [382, 0]
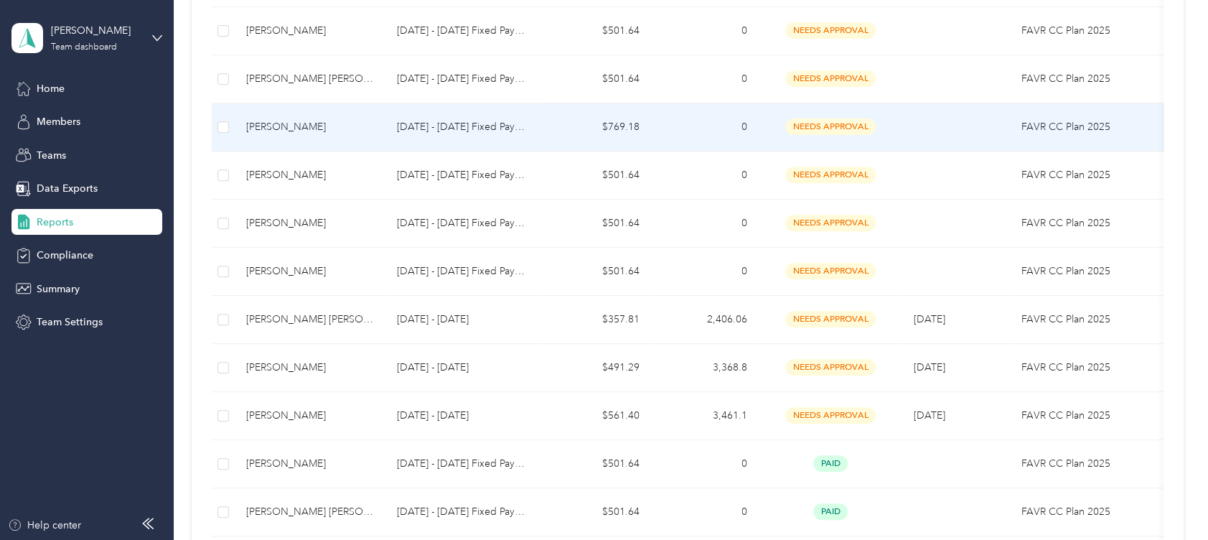
click at [286, 121] on div "[PERSON_NAME]" at bounding box center [310, 127] width 128 height 16
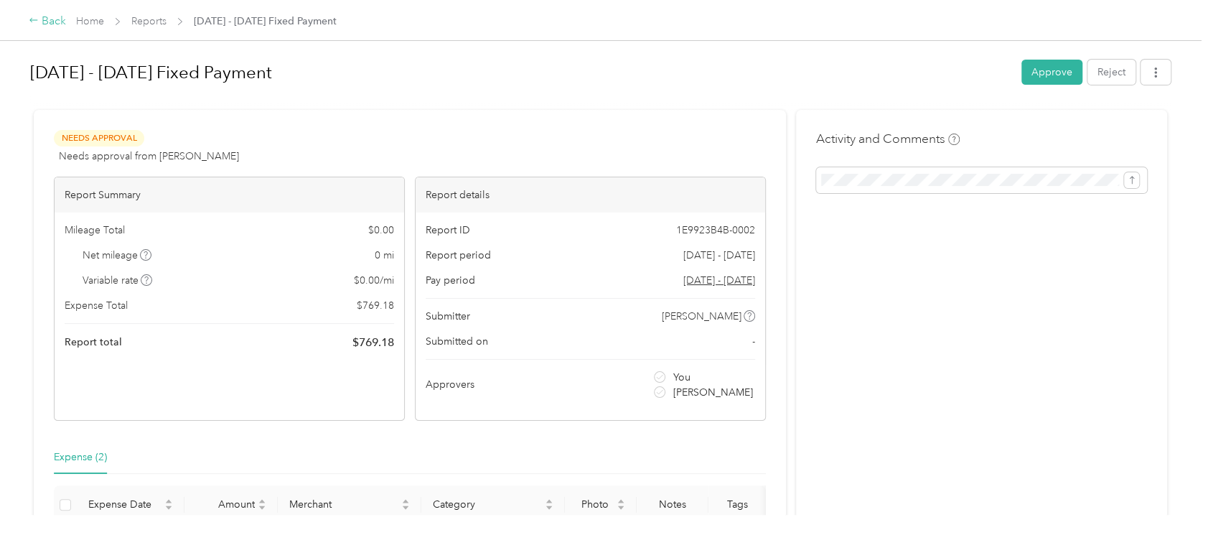
click at [49, 19] on div "Back" at bounding box center [47, 21] width 37 height 17
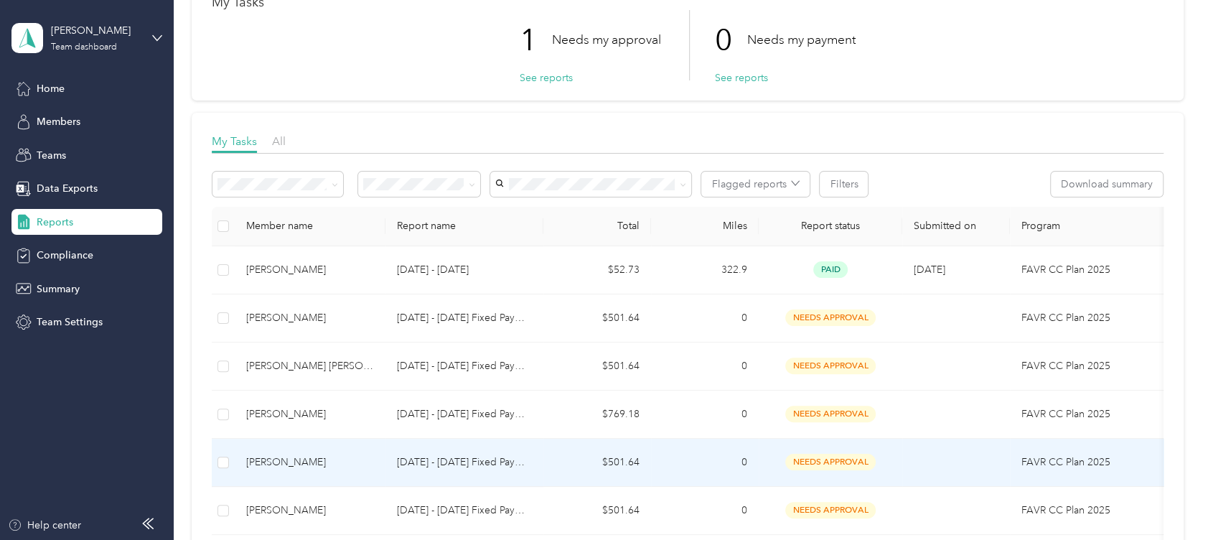
scroll to position [191, 0]
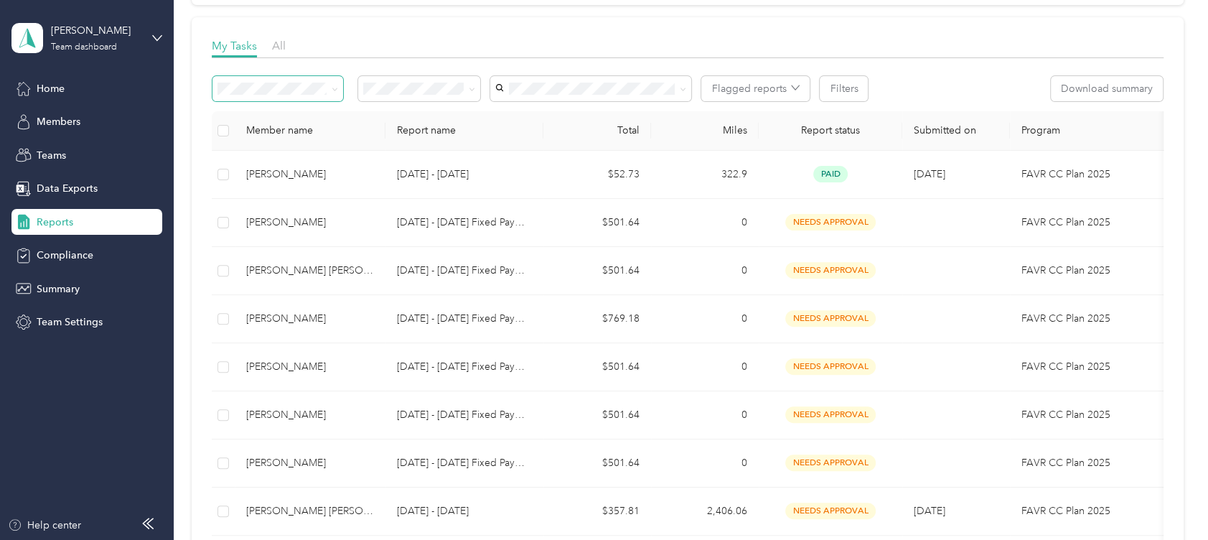
click at [336, 84] on span at bounding box center [335, 89] width 6 height 12
click at [336, 86] on icon at bounding box center [335, 89] width 6 height 6
click at [423, 44] on div "My Tasks All" at bounding box center [688, 47] width 952 height 21
click at [95, 40] on div "[PERSON_NAME] Team dashboard" at bounding box center [96, 37] width 90 height 29
click at [97, 150] on div "Personal dashboard" at bounding box center [69, 150] width 90 height 15
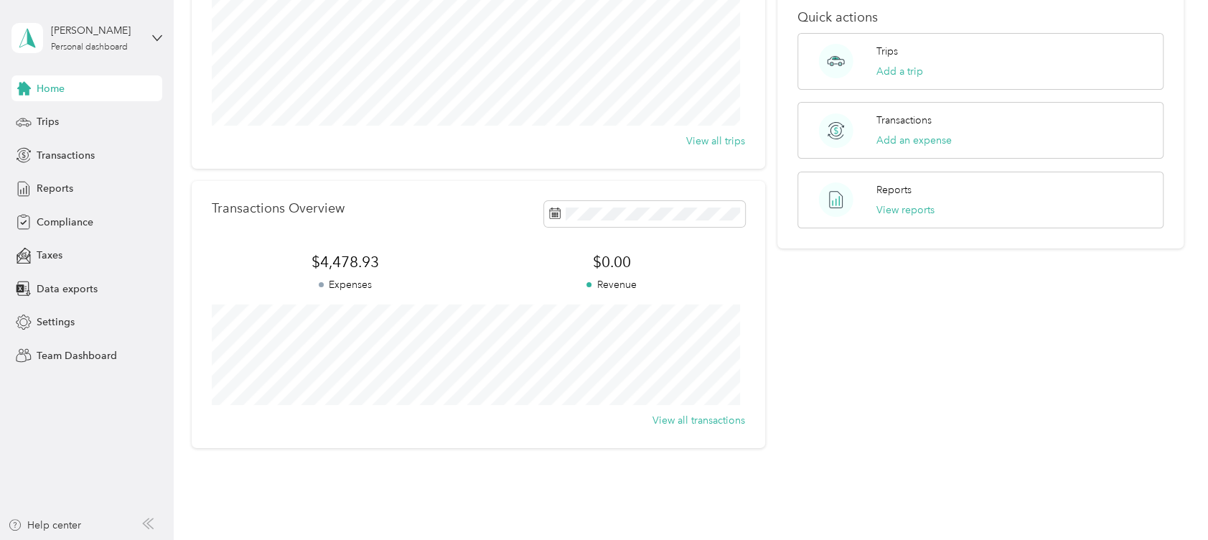
scroll to position [95, 0]
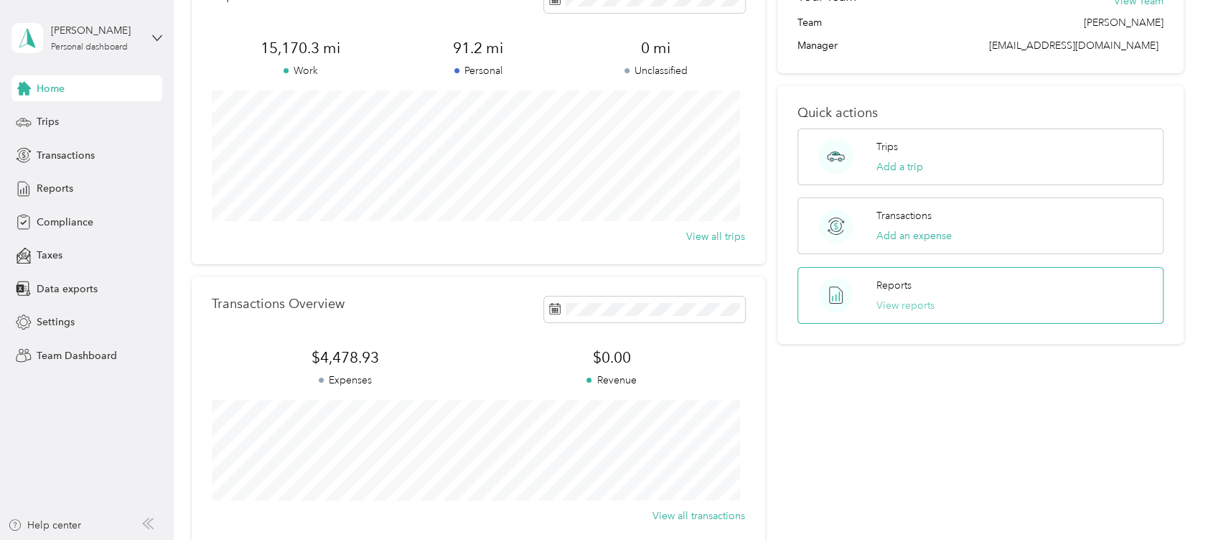
click at [902, 306] on button "View reports" at bounding box center [905, 305] width 58 height 15
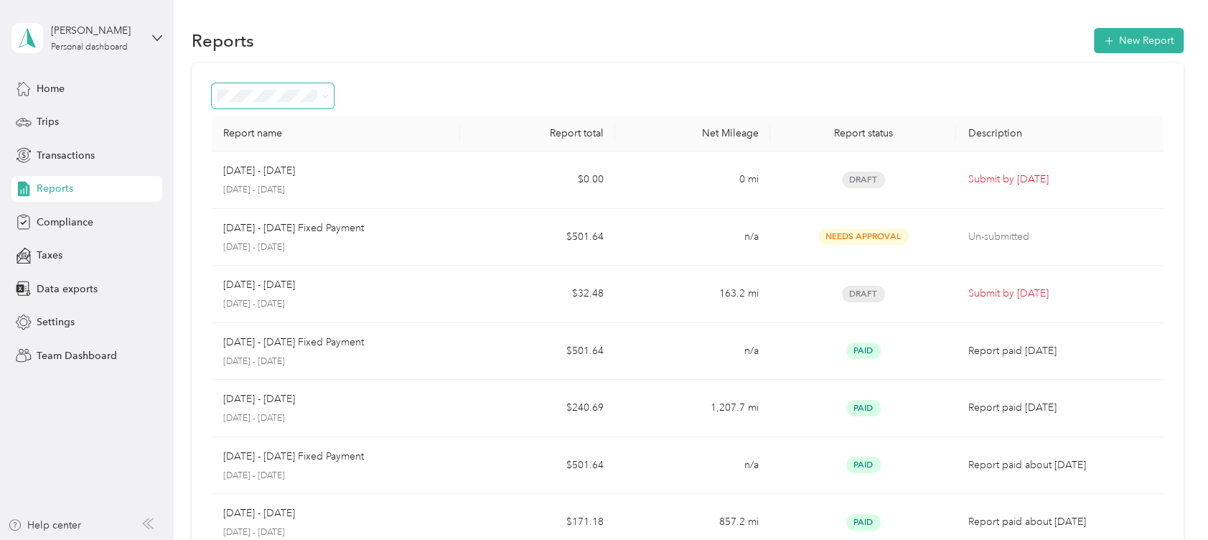
click at [327, 98] on icon at bounding box center [325, 96] width 6 height 6
click at [469, 63] on div "Report name Report total Net Mileage Report status Description [DATE] - [DATE] …" at bounding box center [688, 423] width 992 height 720
click at [322, 97] on icon at bounding box center [325, 96] width 6 height 6
click at [287, 171] on span "Needs approval" at bounding box center [258, 172] width 73 height 12
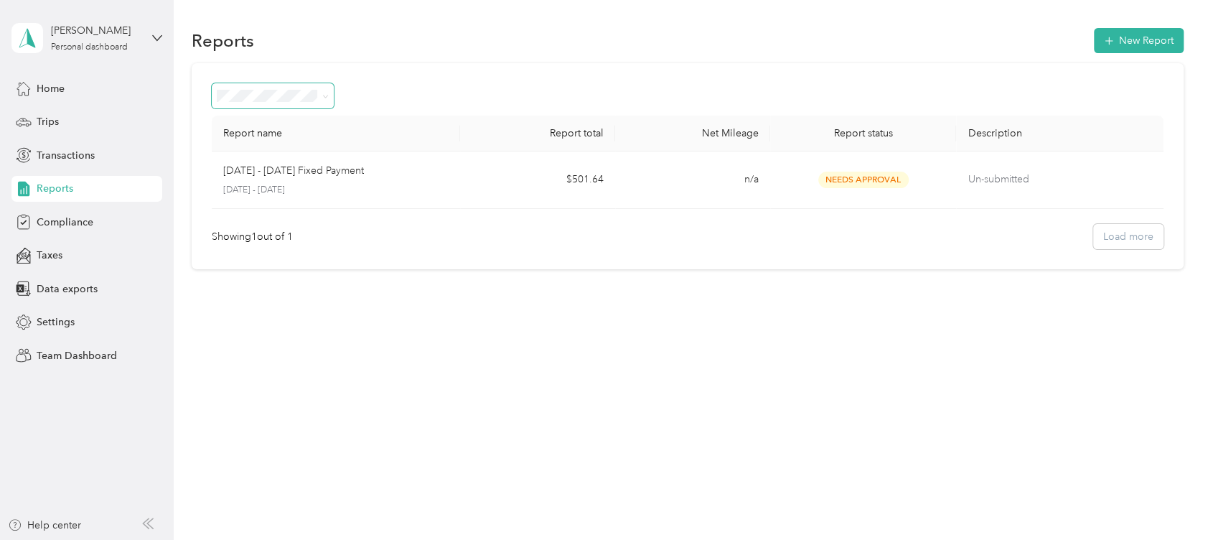
click at [327, 97] on icon at bounding box center [326, 96] width 4 height 3
click at [302, 115] on div "All Reports" at bounding box center [273, 122] width 102 height 15
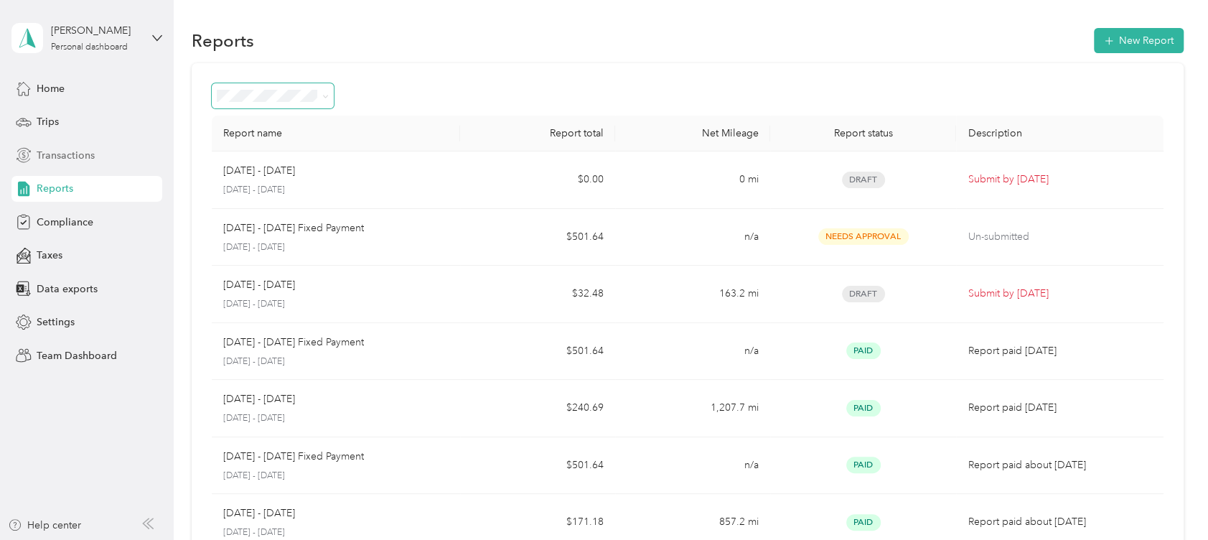
click at [62, 152] on span "Transactions" at bounding box center [66, 155] width 58 height 15
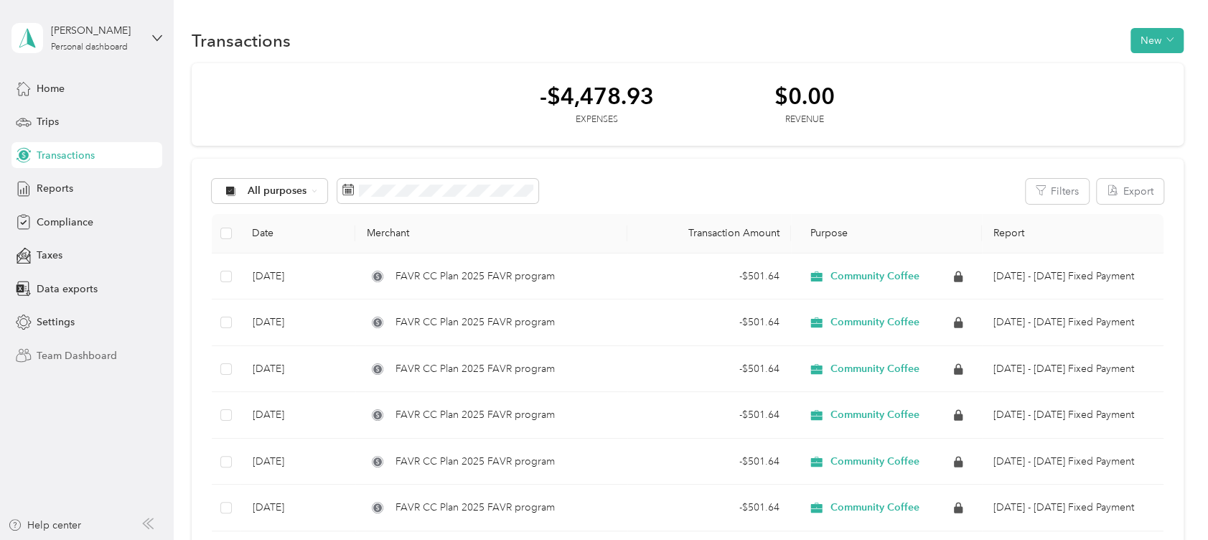
click at [88, 350] on span "Team Dashboard" at bounding box center [77, 355] width 80 height 15
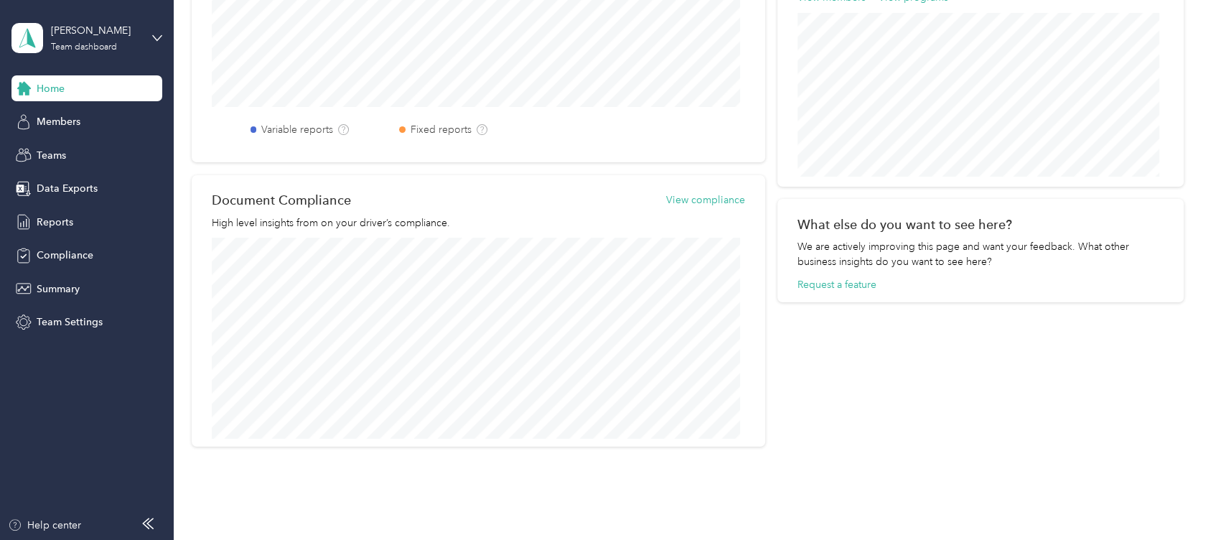
scroll to position [591, 0]
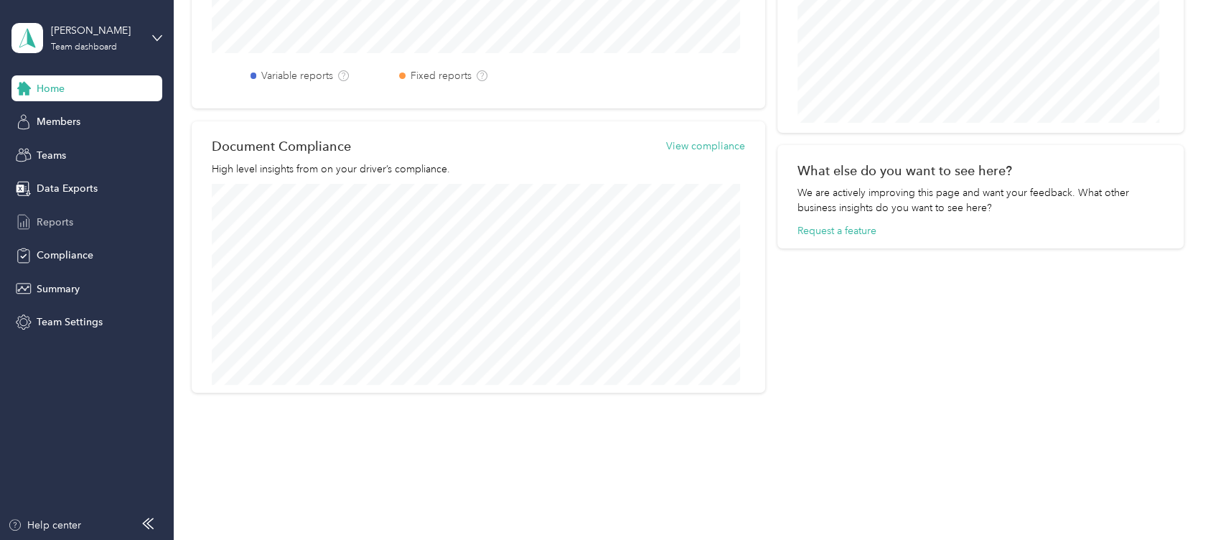
click at [54, 224] on span "Reports" at bounding box center [55, 222] width 37 height 15
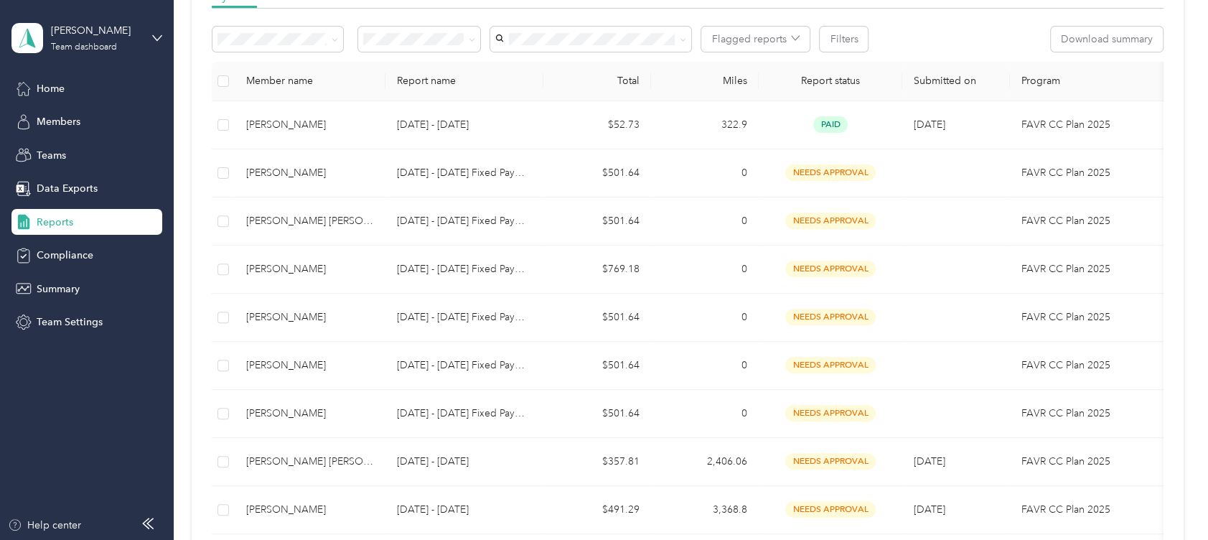
scroll to position [209, 0]
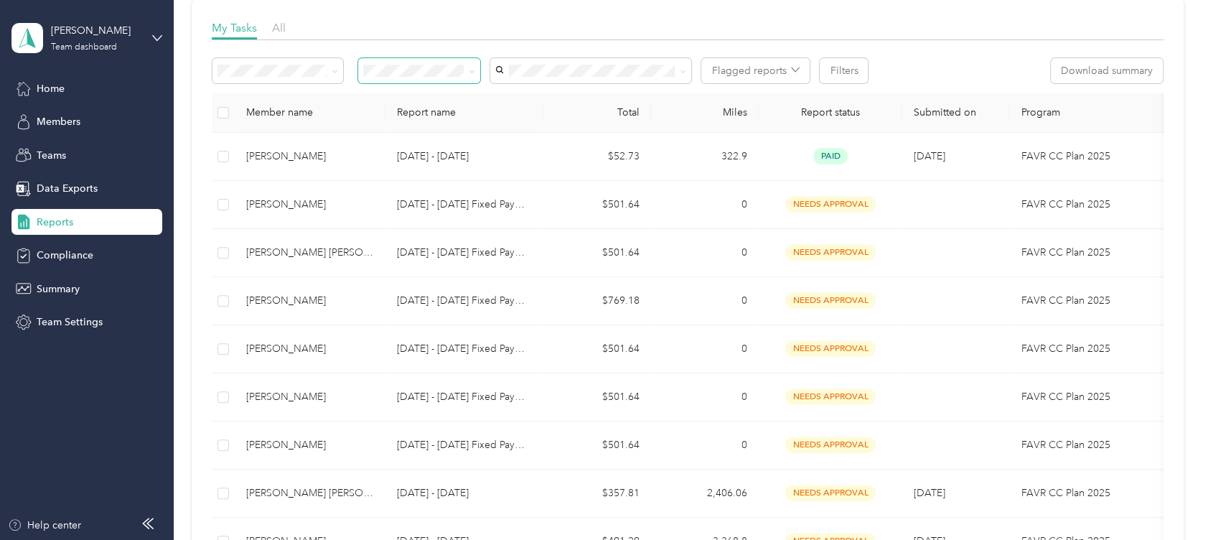
click at [471, 72] on icon at bounding box center [472, 71] width 6 height 6
click at [332, 73] on icon at bounding box center [335, 71] width 6 height 6
click at [335, 73] on icon at bounding box center [335, 71] width 6 height 6
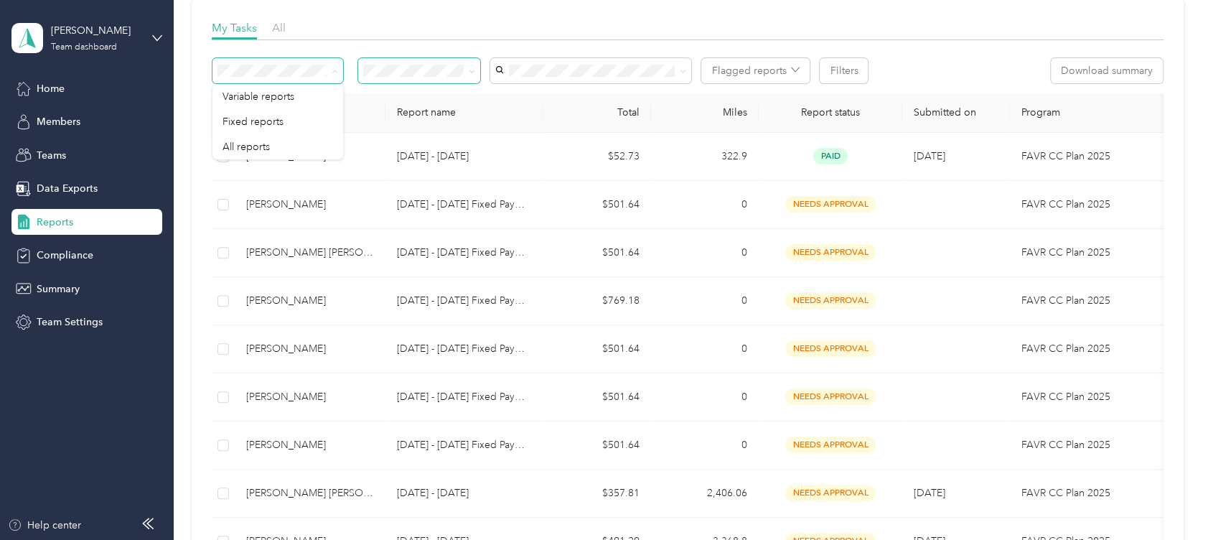
click at [335, 73] on icon at bounding box center [335, 71] width 6 height 6
click at [82, 258] on span "Compliance" at bounding box center [65, 255] width 57 height 15
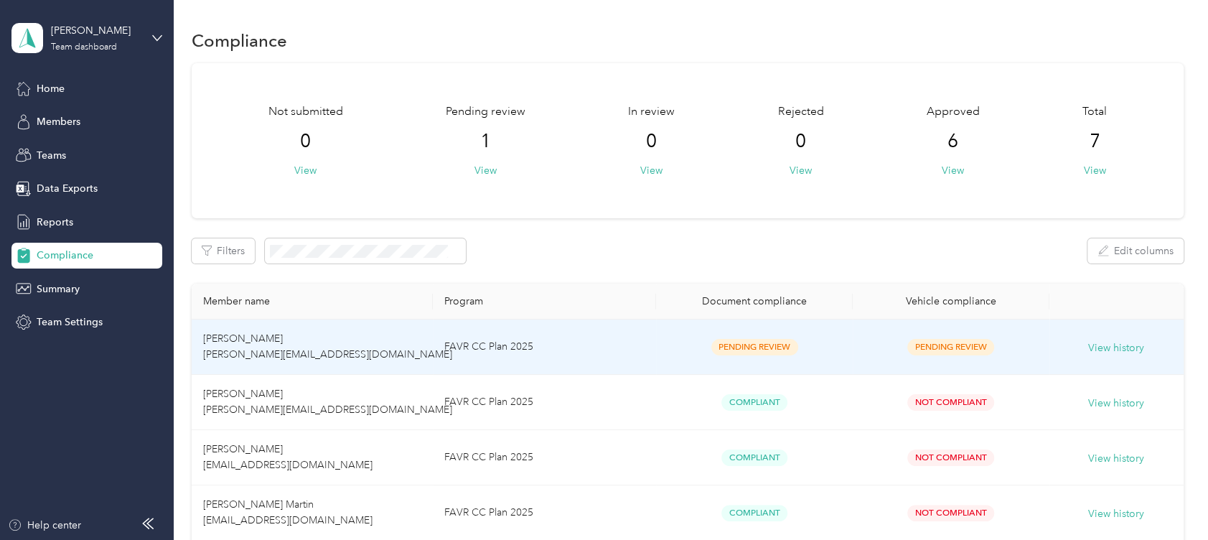
click at [285, 344] on td "[PERSON_NAME] [PERSON_NAME][EMAIL_ADDRESS][DOMAIN_NAME]" at bounding box center [312, 346] width 241 height 55
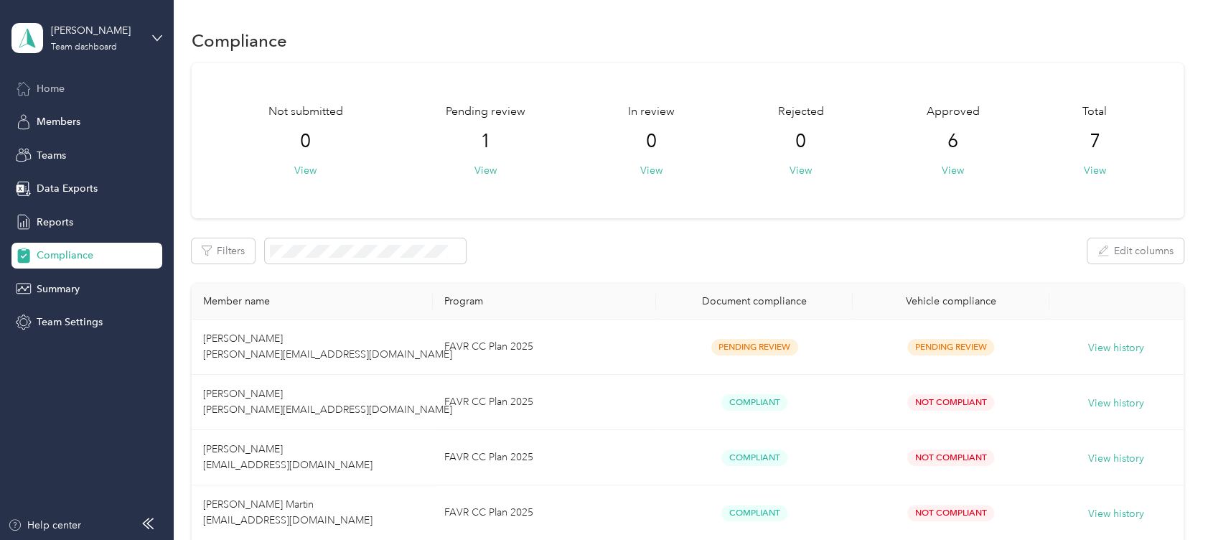
click at [43, 92] on span "Home" at bounding box center [51, 88] width 28 height 15
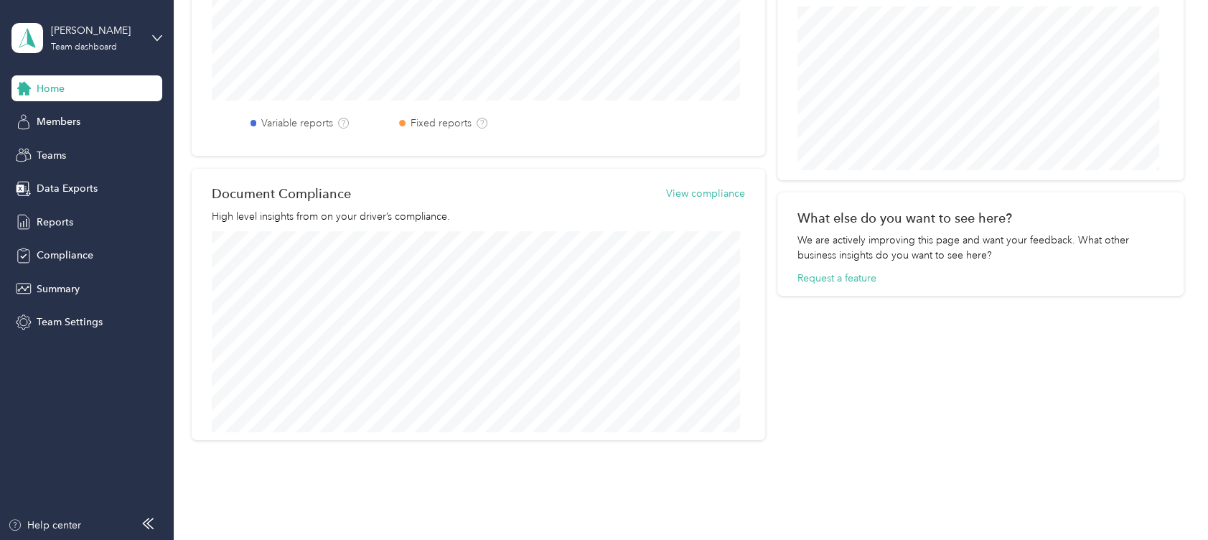
scroll to position [591, 0]
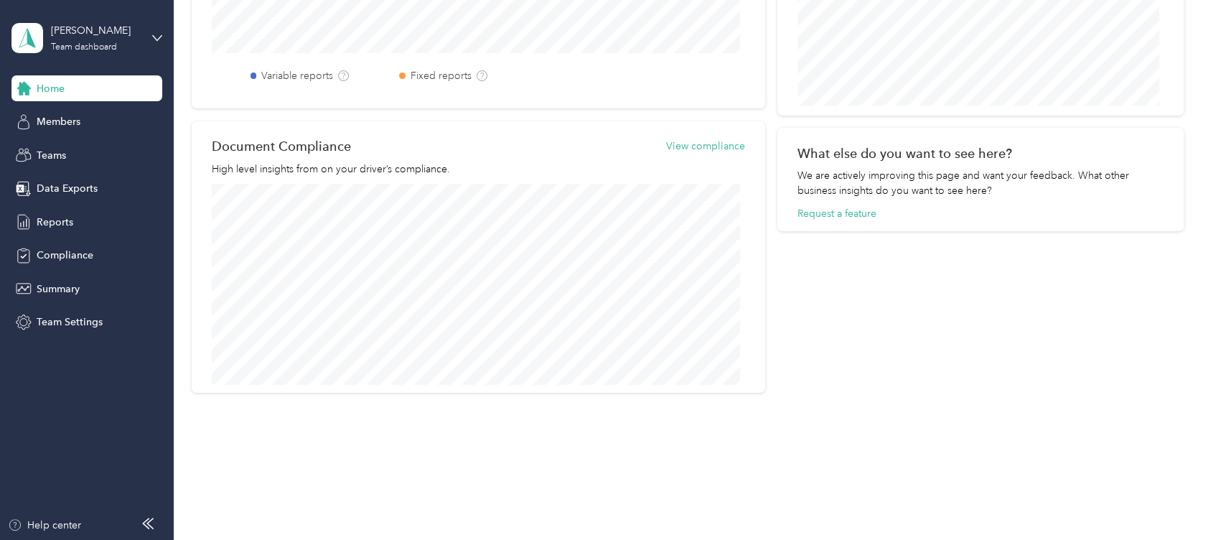
click at [152, 34] on icon at bounding box center [157, 38] width 10 height 10
click at [121, 156] on div "Personal dashboard" at bounding box center [163, 145] width 282 height 25
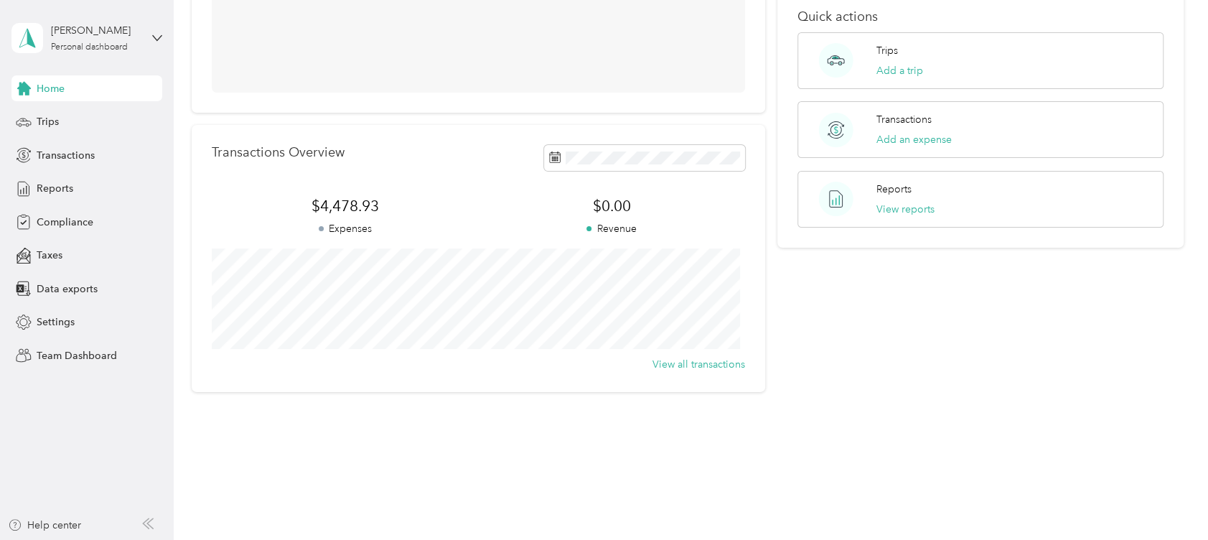
scroll to position [247, 0]
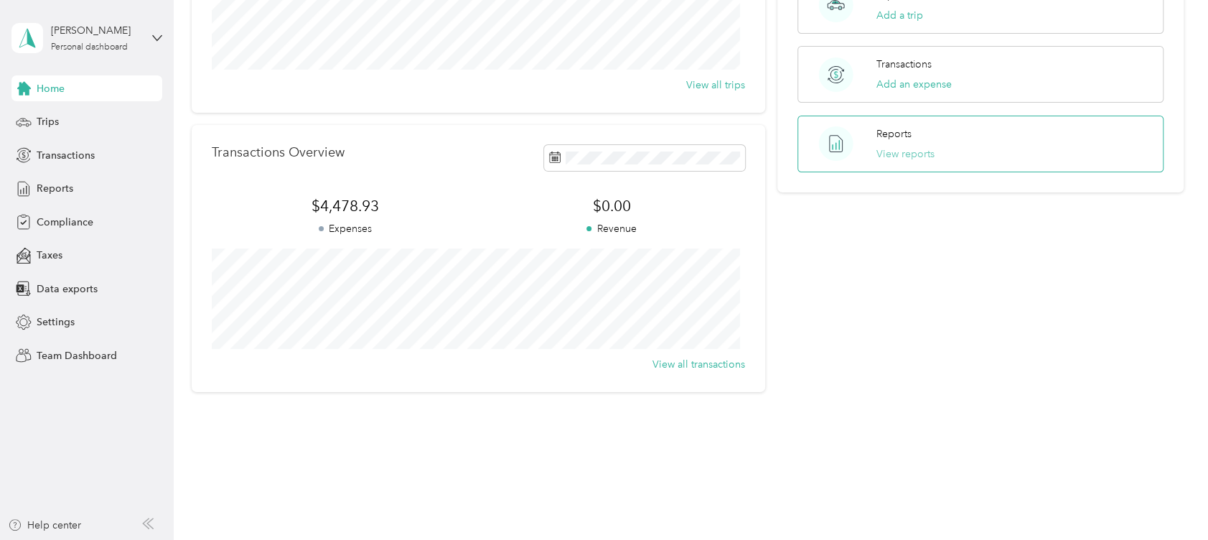
click at [905, 152] on button "View reports" at bounding box center [905, 153] width 58 height 15
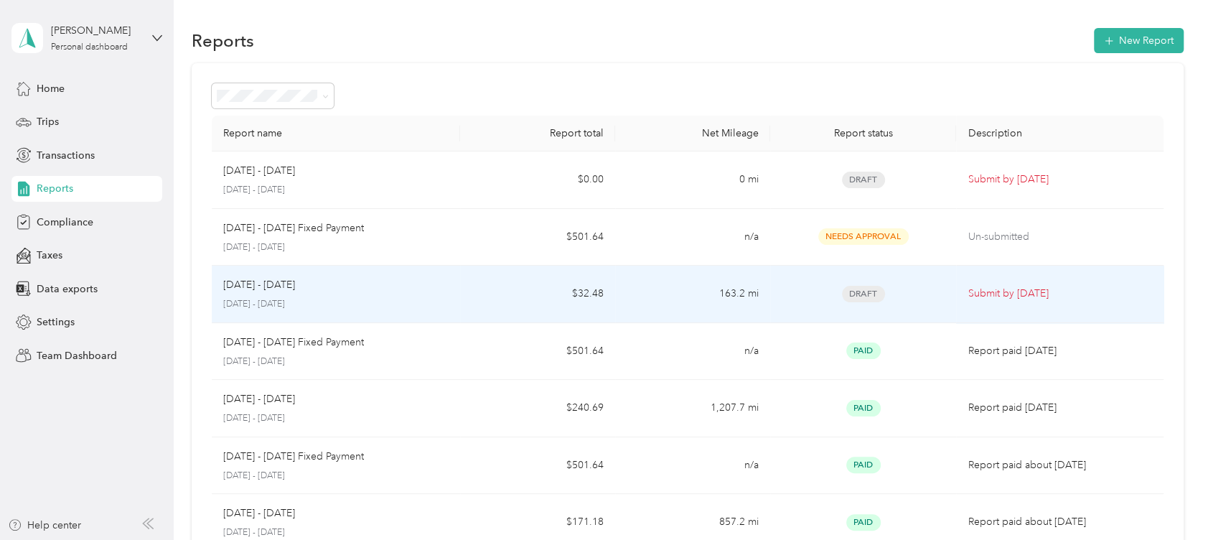
click at [361, 298] on p "[DATE] - [DATE]" at bounding box center [335, 304] width 225 height 13
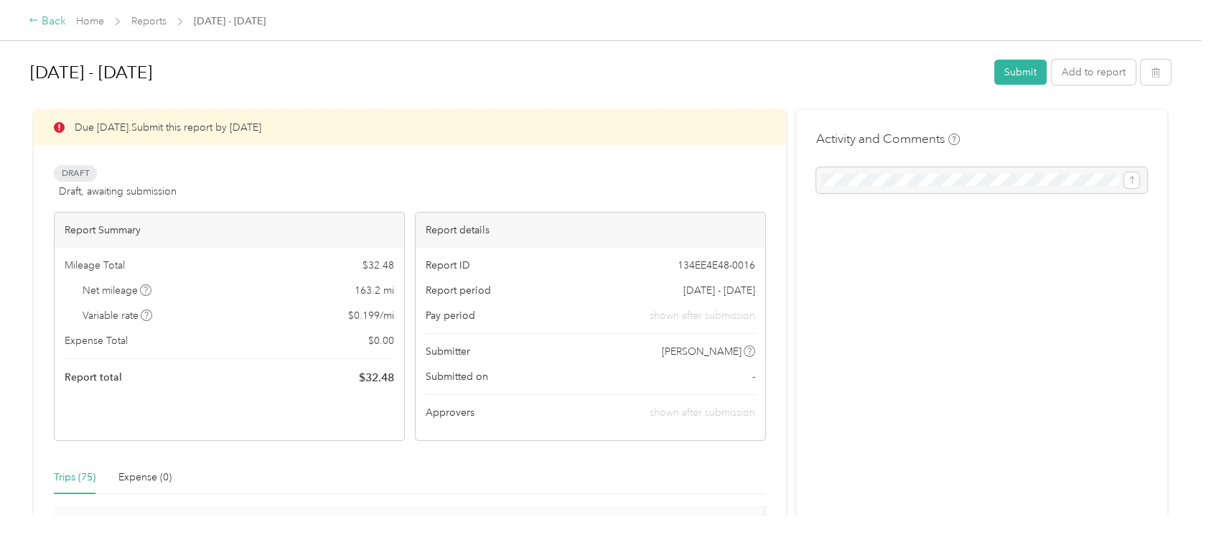
click at [44, 19] on div "Back" at bounding box center [47, 21] width 37 height 17
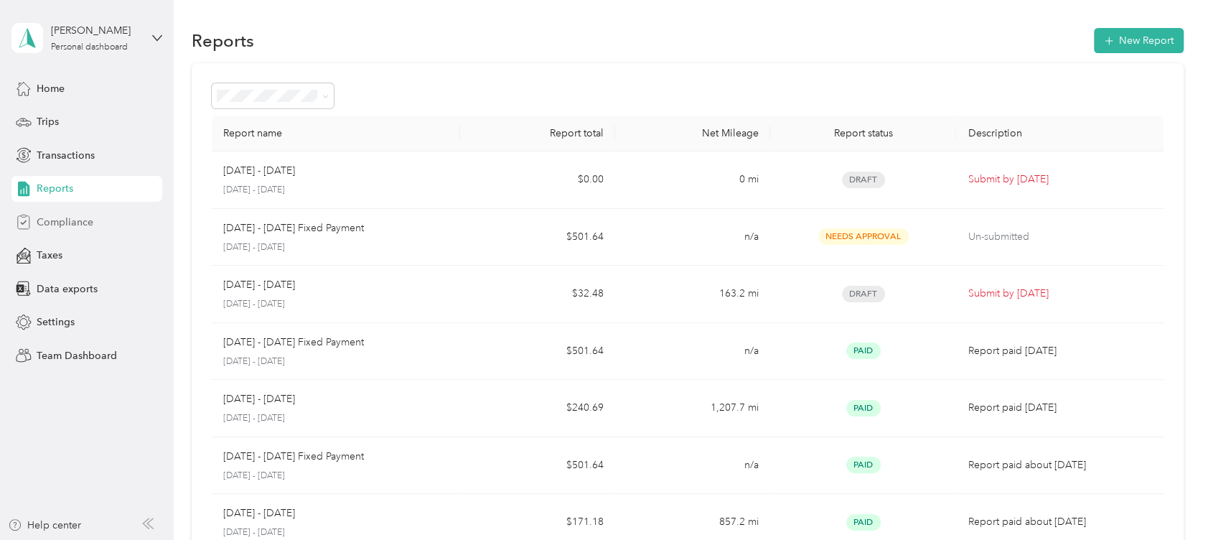
click at [85, 225] on span "Compliance" at bounding box center [65, 222] width 57 height 15
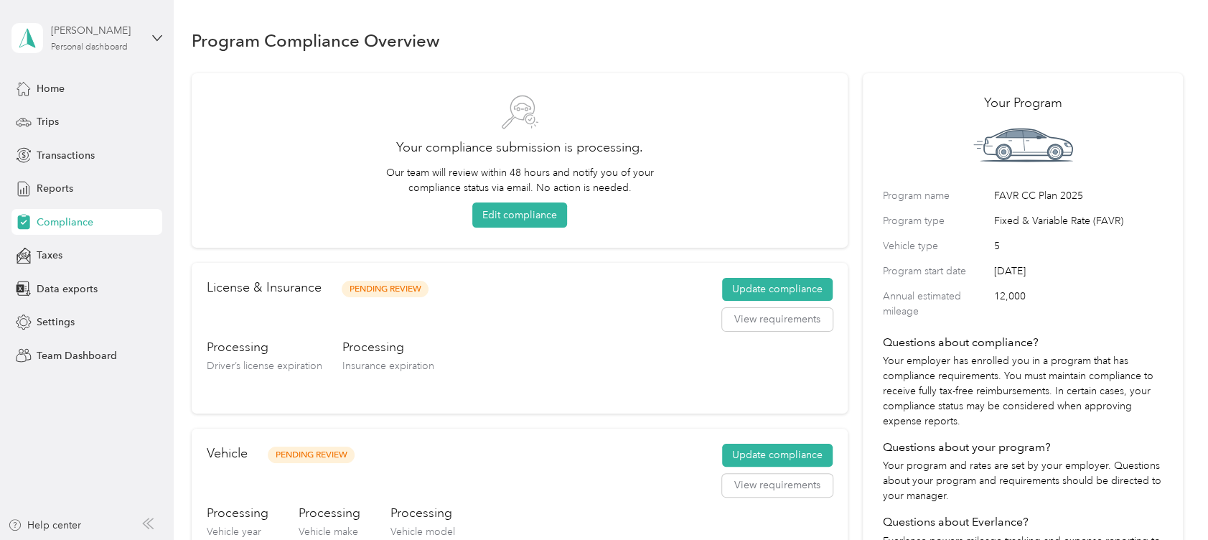
click at [80, 41] on div "[PERSON_NAME] Personal dashboard" at bounding box center [96, 37] width 90 height 29
click at [84, 147] on div "Personal dashboard" at bounding box center [70, 147] width 93 height 15
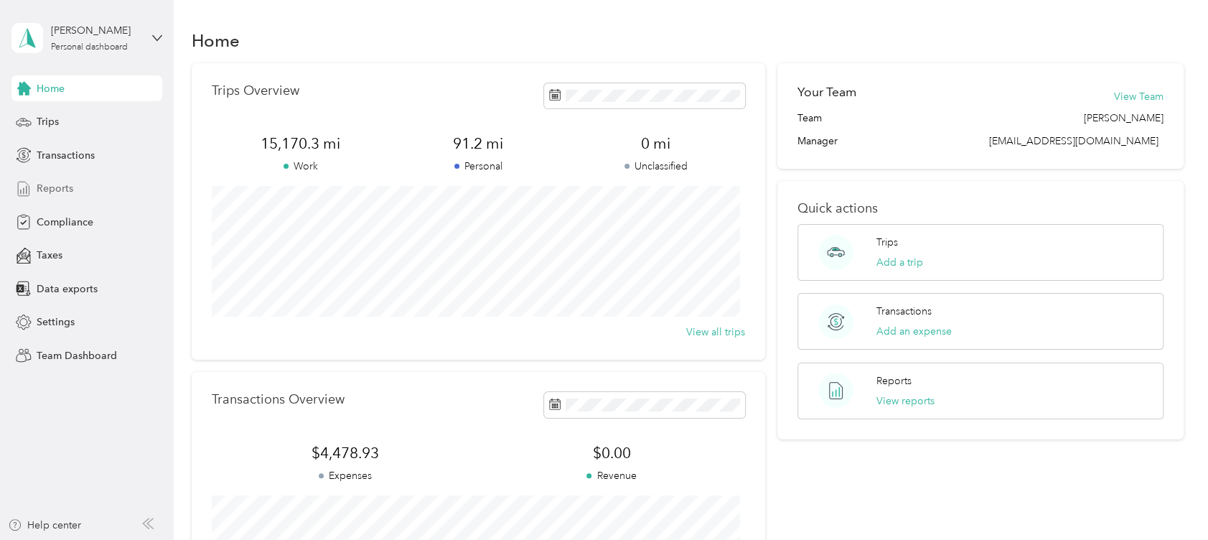
click at [67, 191] on span "Reports" at bounding box center [55, 188] width 37 height 15
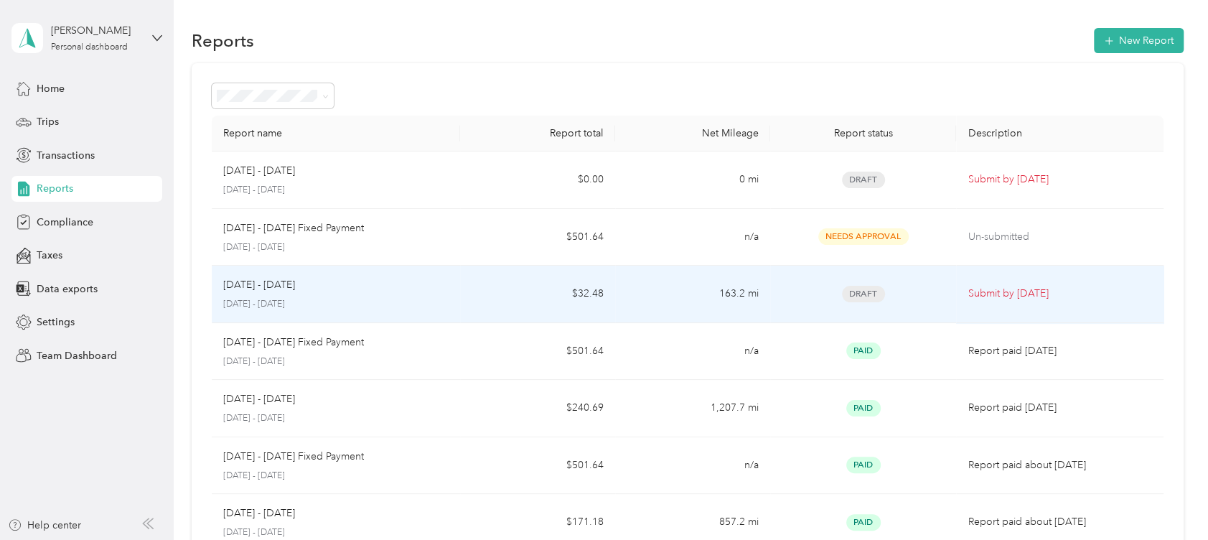
click at [293, 281] on p "[DATE] - [DATE]" at bounding box center [259, 285] width 72 height 16
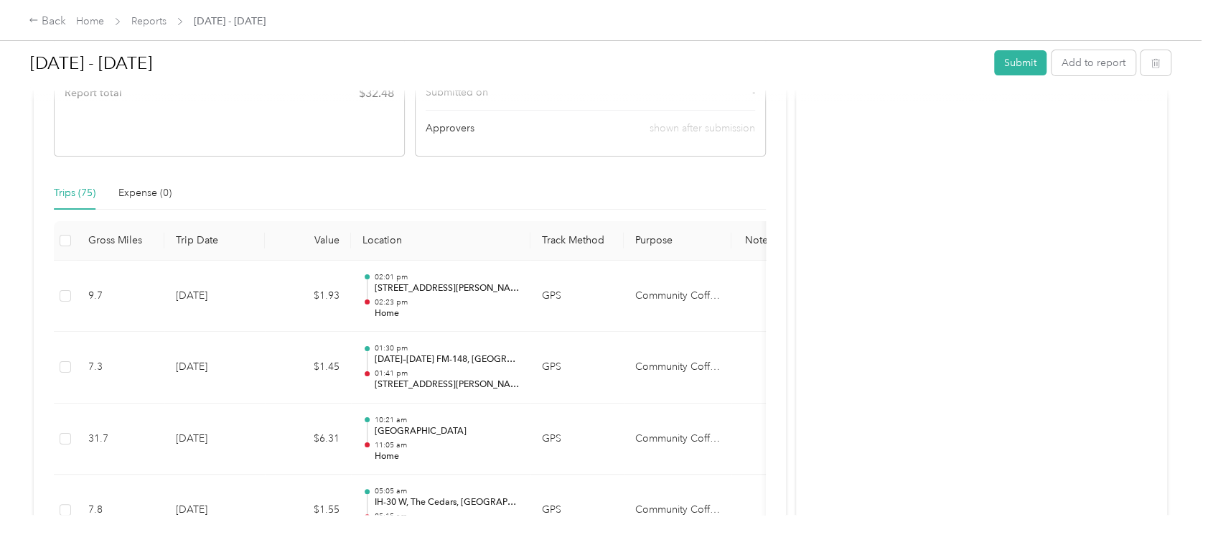
scroll to position [287, 0]
click at [121, 233] on th "Gross Miles" at bounding box center [121, 237] width 88 height 39
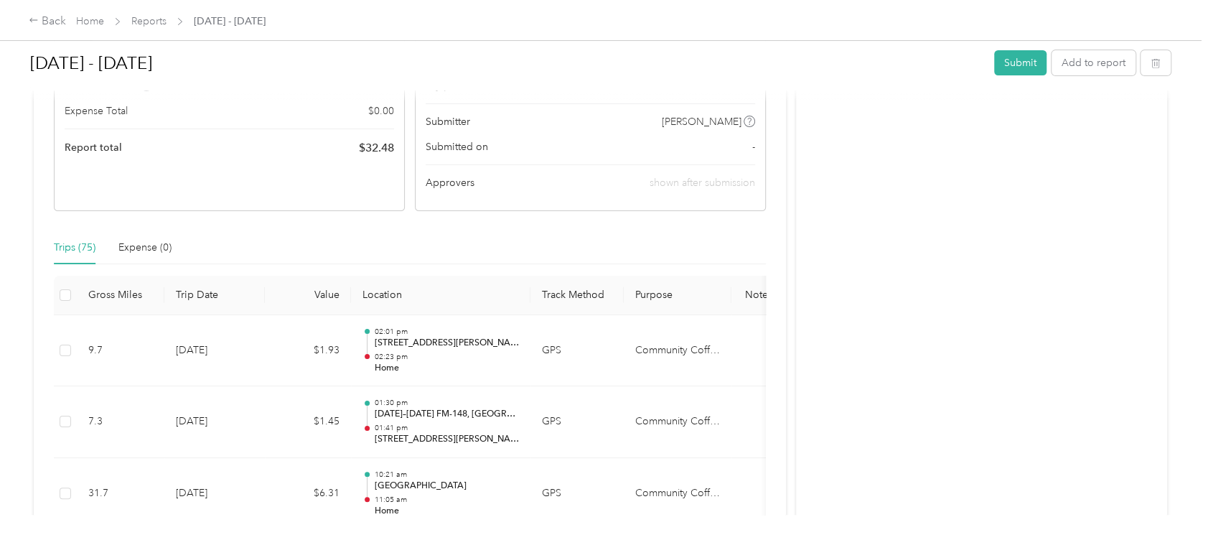
scroll to position [191, 0]
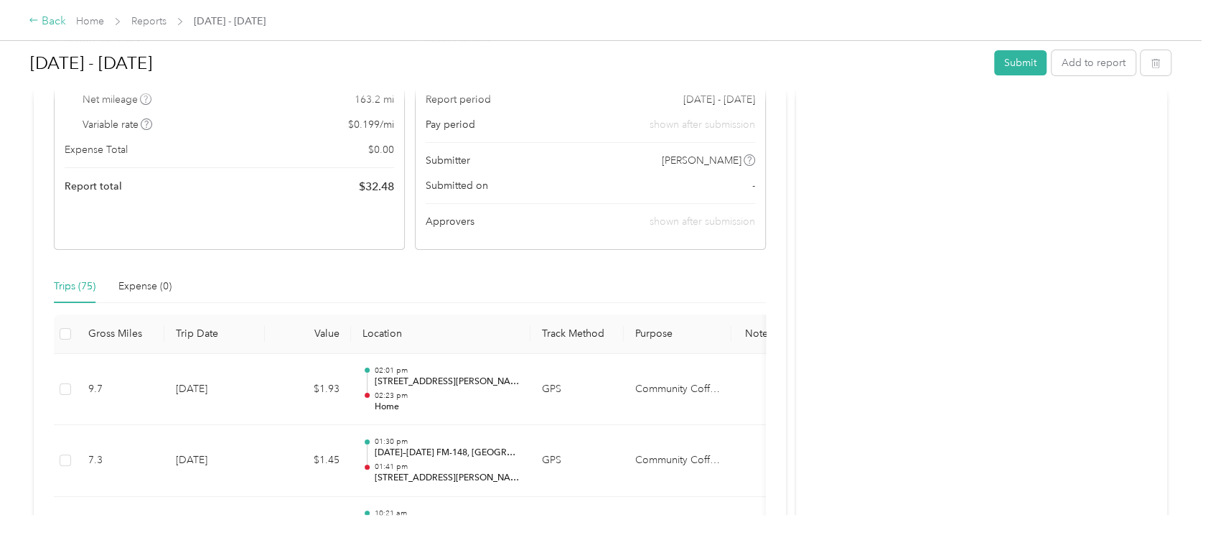
click at [47, 24] on div "Back" at bounding box center [47, 21] width 37 height 17
